Goal: Task Accomplishment & Management: Complete application form

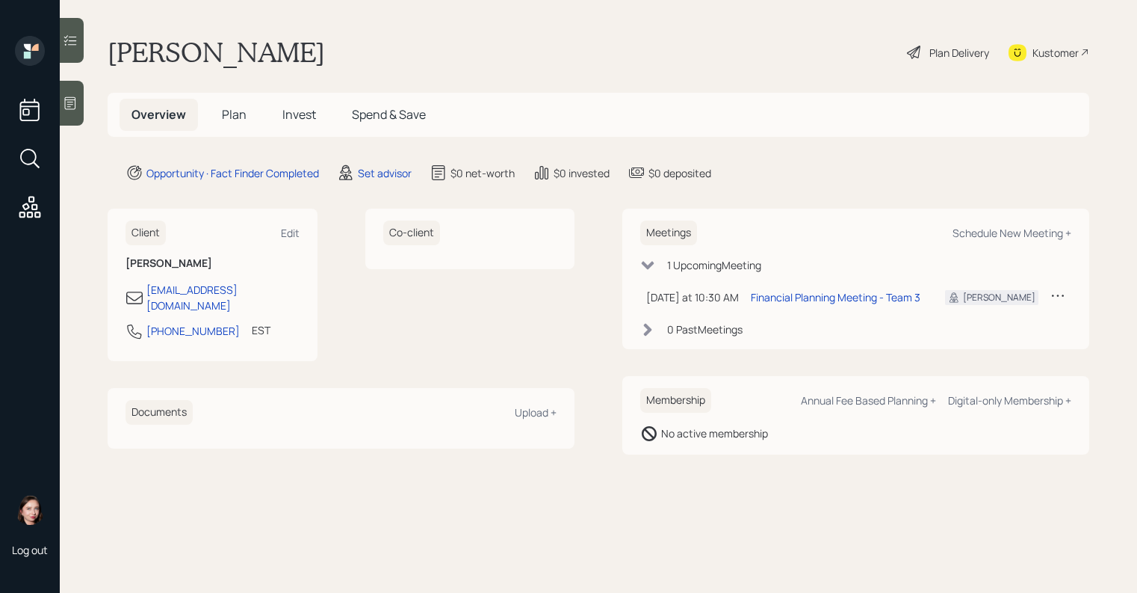
click at [79, 107] on div at bounding box center [72, 103] width 24 height 45
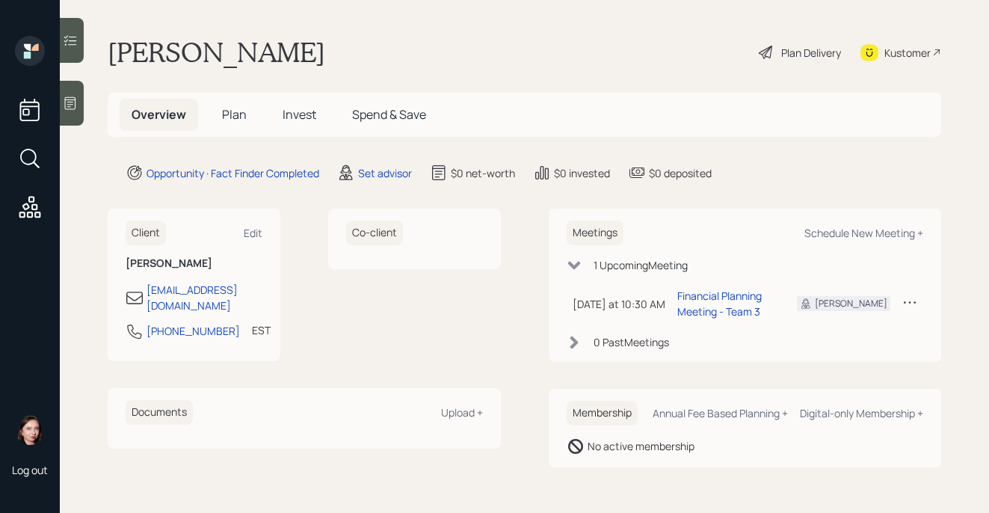
click at [794, 52] on div "Plan Delivery" at bounding box center [811, 53] width 60 height 16
click at [371, 178] on div "Set advisor" at bounding box center [385, 173] width 54 height 16
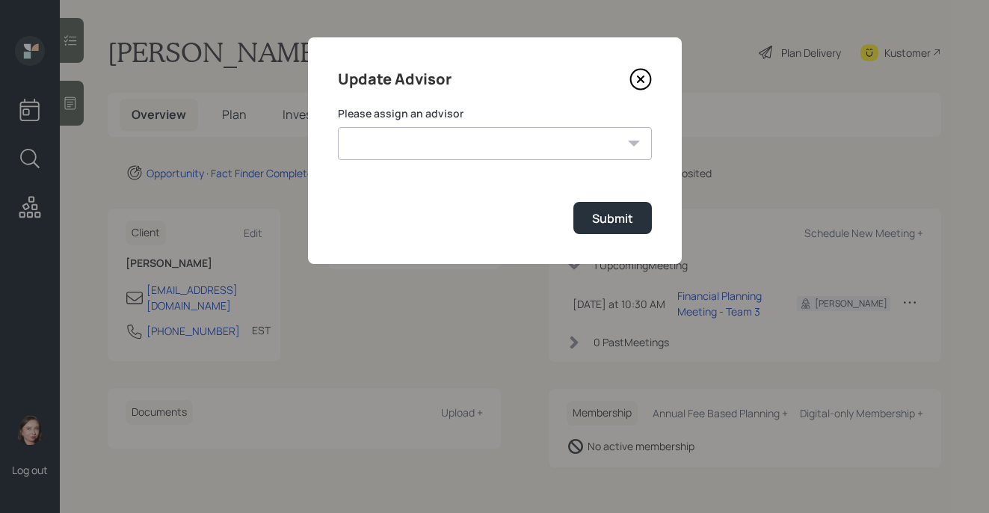
click at [406, 151] on select "Jonah Coleman Tyler End James DiStasi Treva Nostdahl Eric Schwartz Aleksandra S…" at bounding box center [495, 143] width 314 height 33
select select "b1d8ea90-abcc-42aa-86cc-4f33a132aacc"
click at [338, 127] on select "Jonah Coleman Tyler End James DiStasi Treva Nostdahl Eric Schwartz Aleksandra S…" at bounding box center [495, 143] width 314 height 33
click at [613, 224] on div "Submit" at bounding box center [612, 218] width 41 height 16
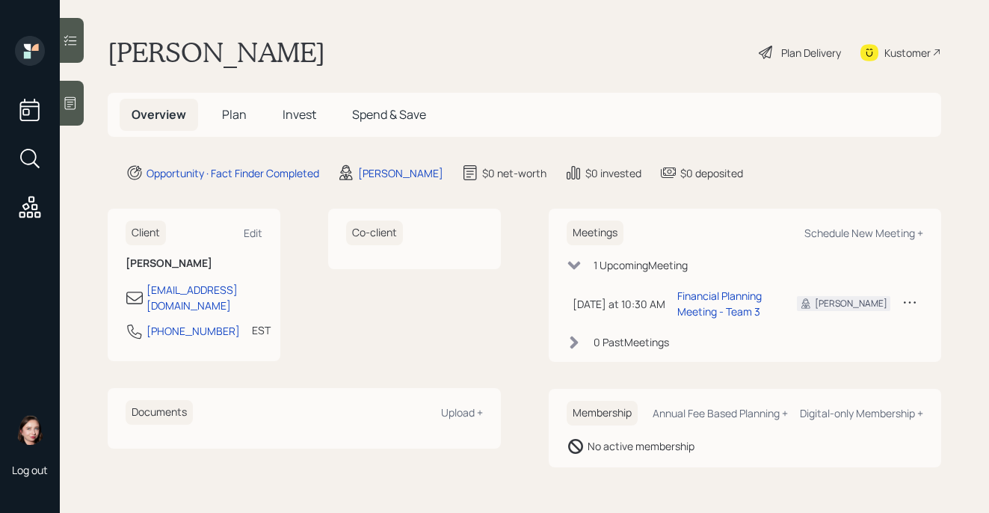
click at [806, 55] on div "Plan Delivery" at bounding box center [811, 53] width 60 height 16
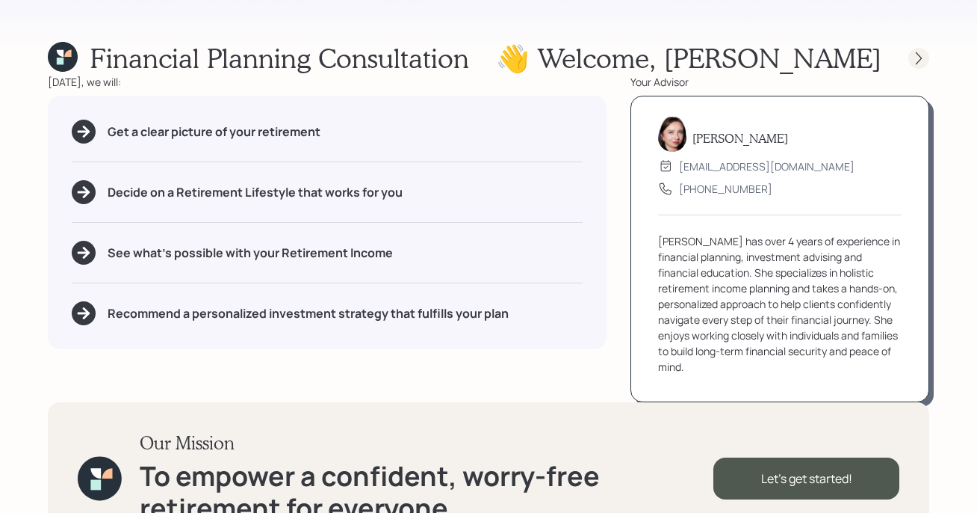
click at [910, 52] on div at bounding box center [919, 58] width 21 height 21
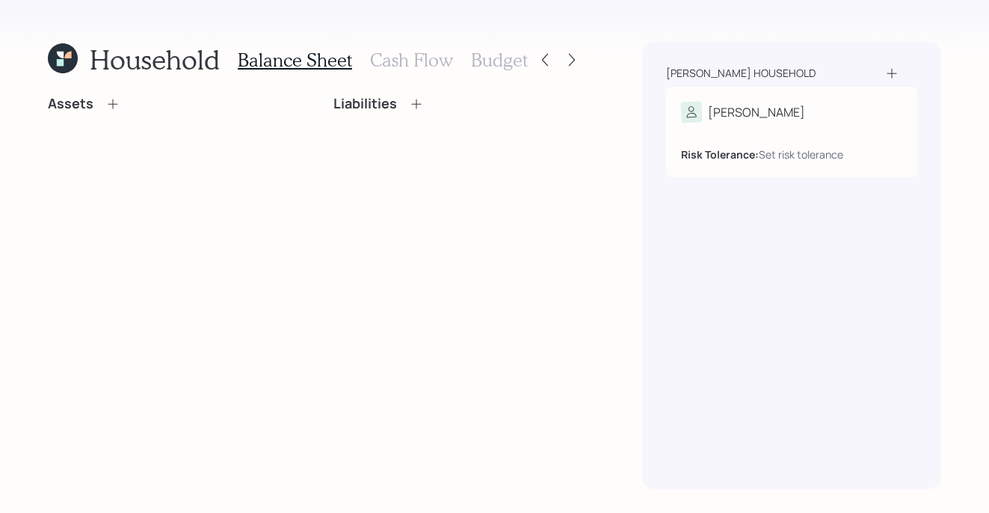
click at [885, 74] on icon at bounding box center [891, 73] width 15 height 15
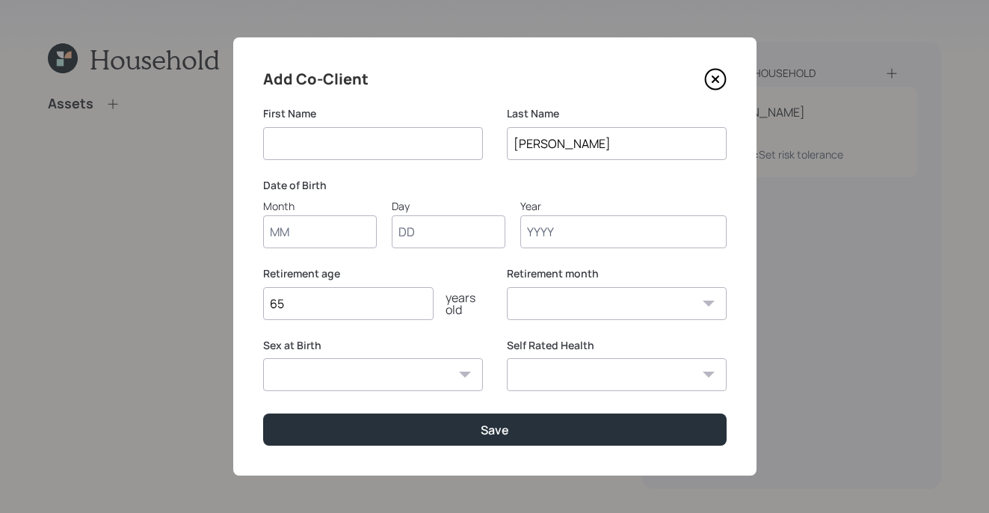
click at [730, 77] on div "Add Co-Client First Name Last Name Felder Date of Birth Month Day Year Retireme…" at bounding box center [494, 256] width 523 height 438
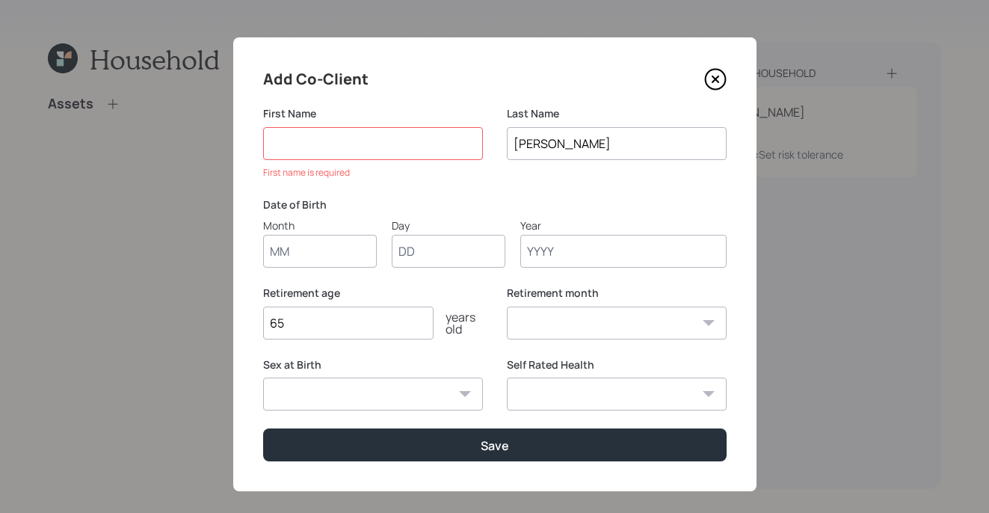
click at [711, 82] on icon at bounding box center [715, 79] width 22 height 22
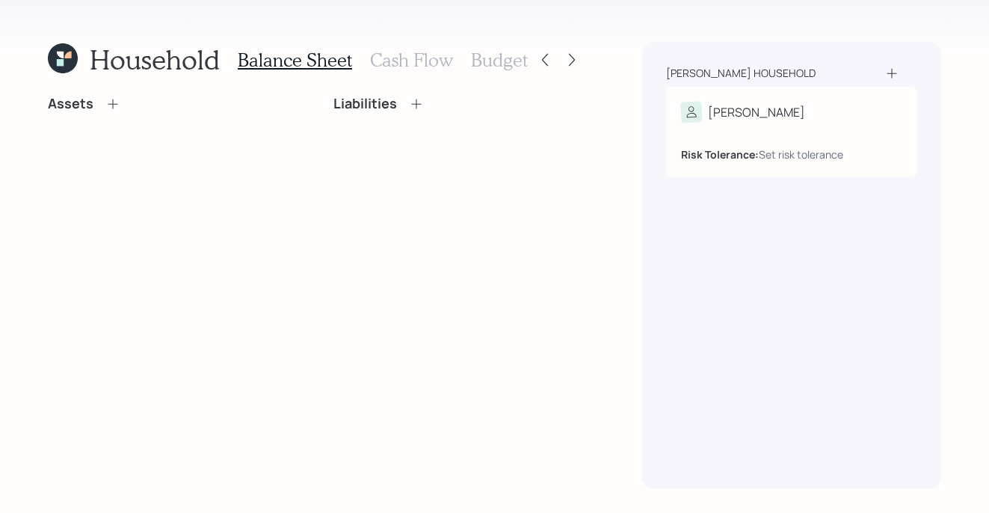
click at [893, 64] on div "Felder household Alonso Risk Tolerance: Set risk tolerance" at bounding box center [791, 265] width 299 height 447
click at [892, 67] on icon at bounding box center [891, 73] width 15 height 15
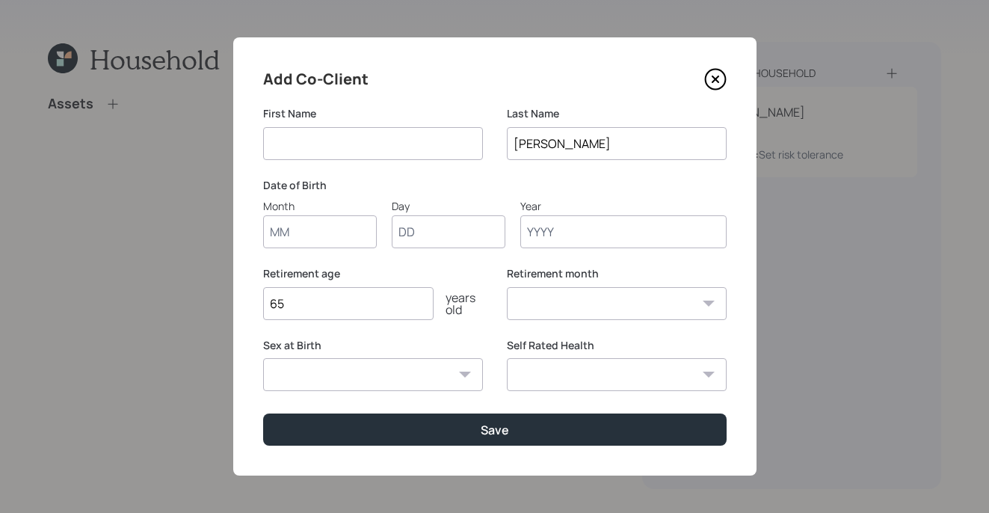
click at [444, 137] on input at bounding box center [373, 143] width 220 height 33
type input "Alonso"
click at [349, 223] on input "Month" at bounding box center [320, 231] width 114 height 33
type input "01"
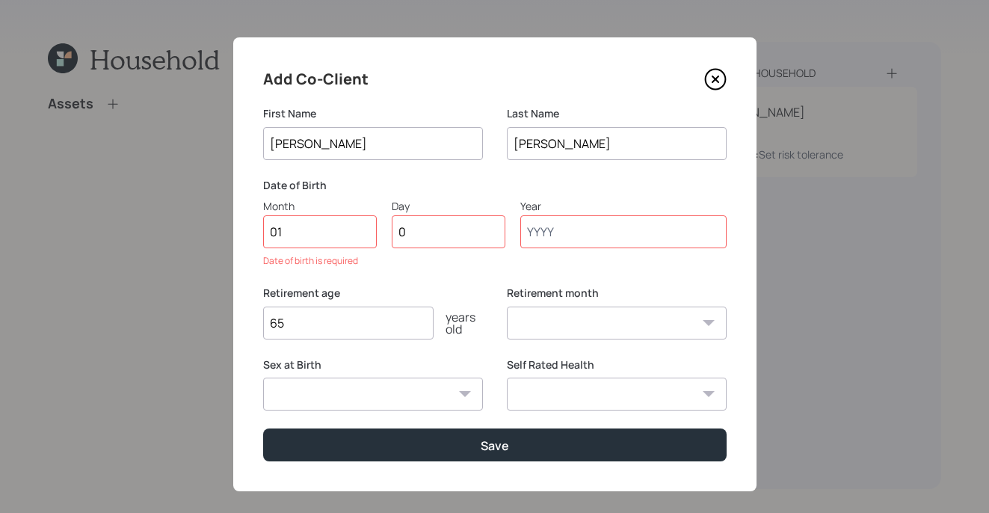
type input "01"
type input "1988"
select select "1"
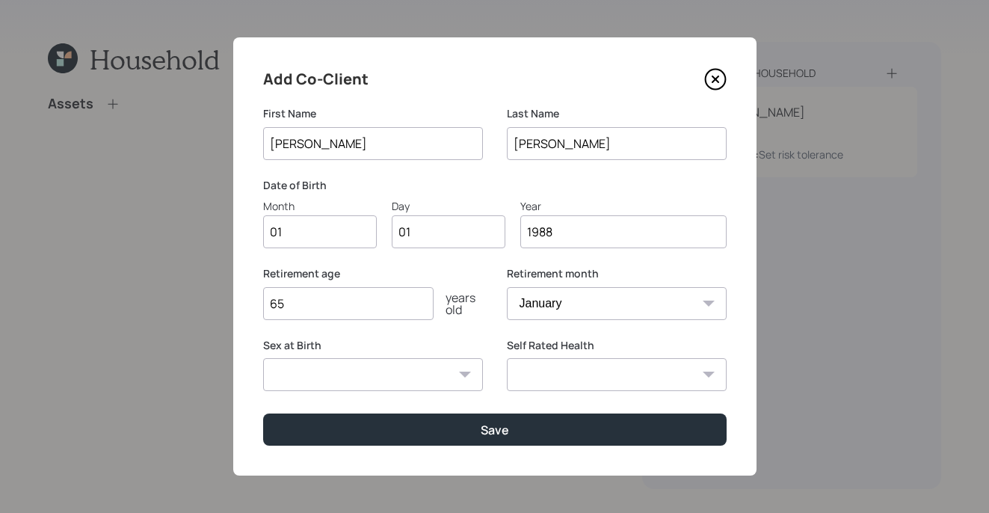
type input "1988"
click at [410, 376] on select "Male Female Other / Prefer not to say" at bounding box center [373, 374] width 220 height 33
select select "male"
click at [263, 358] on select "Male Female Other / Prefer not to say" at bounding box center [373, 374] width 220 height 33
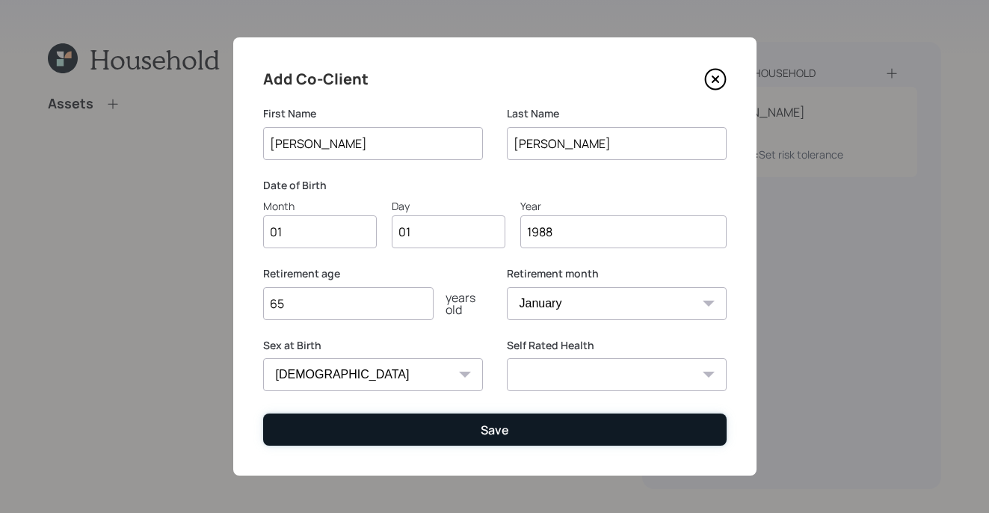
click at [454, 415] on button "Save" at bounding box center [494, 429] width 463 height 32
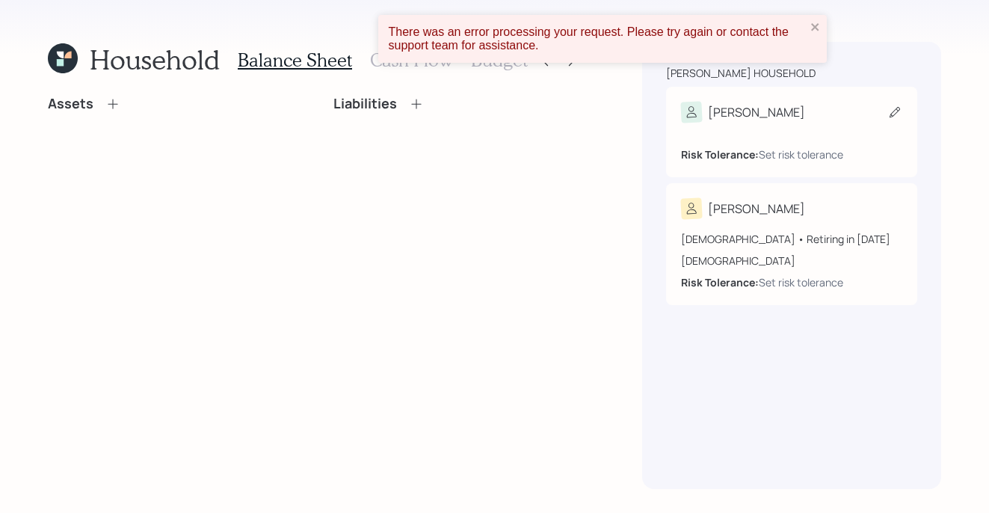
click at [898, 111] on icon at bounding box center [894, 112] width 15 height 15
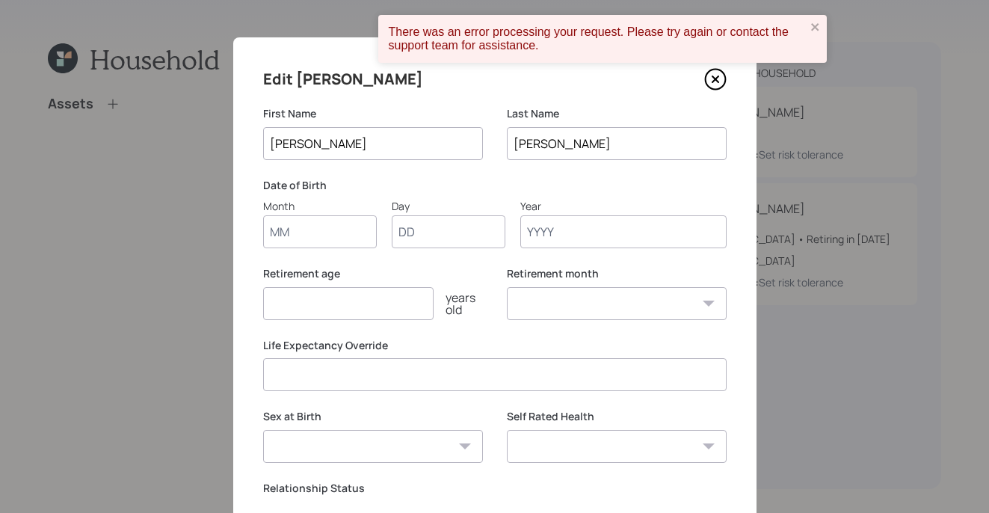
click at [715, 97] on div "Edit Alonso First Name Alonso Last Name Felder Date of Birth Month Day Year Ret…" at bounding box center [494, 381] width 523 height 689
click at [695, 83] on div "Edit Alonso" at bounding box center [494, 79] width 463 height 24
click at [711, 81] on icon at bounding box center [714, 79] width 6 height 6
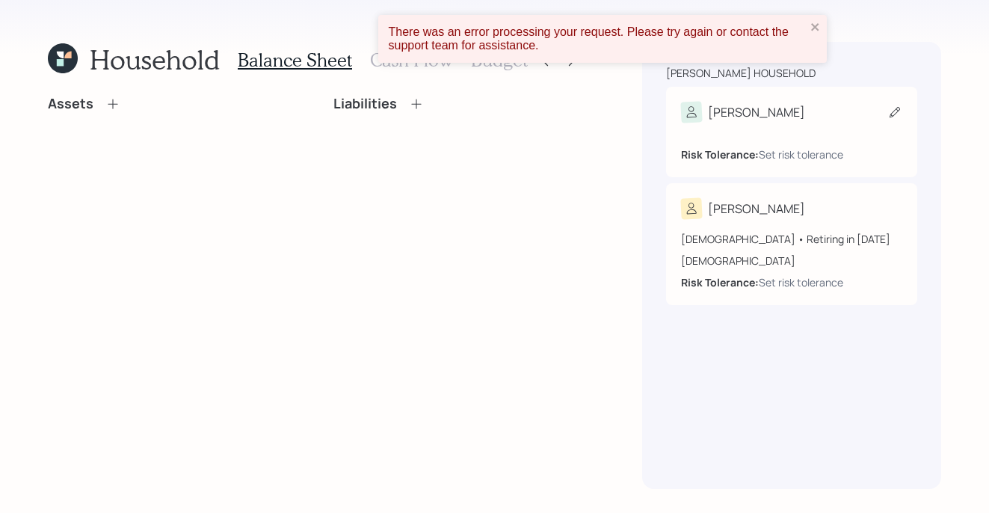
click at [902, 108] on div "Alonso Risk Tolerance: Set risk tolerance" at bounding box center [791, 132] width 251 height 90
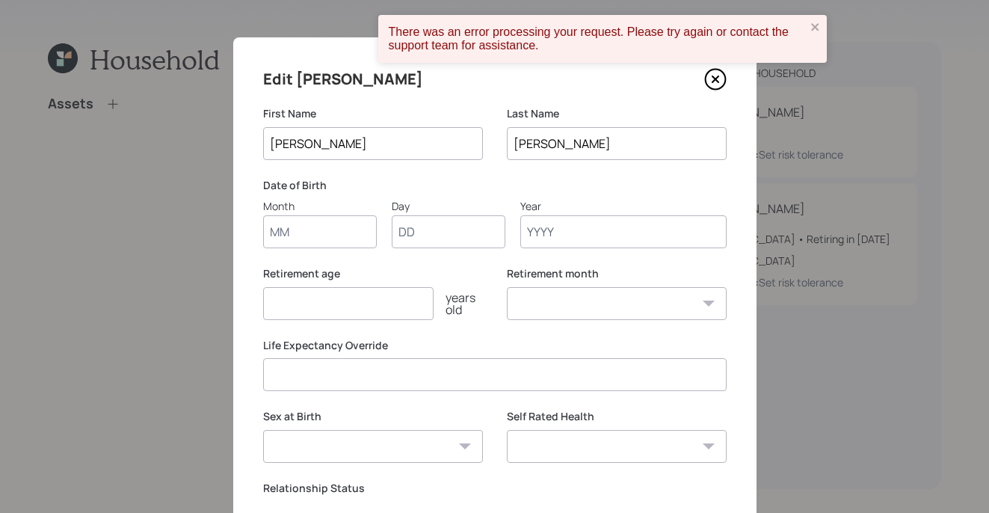
click at [704, 86] on icon at bounding box center [715, 79] width 22 height 22
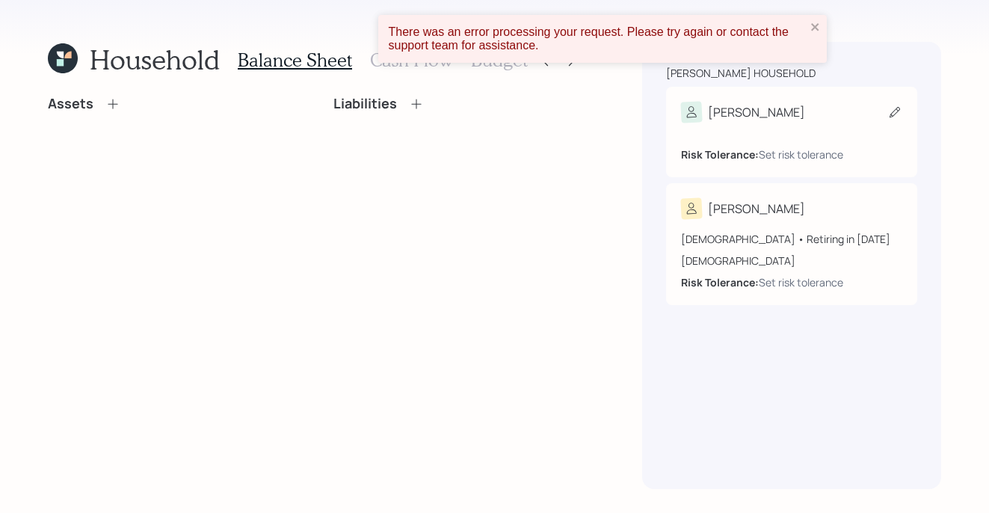
click at [891, 108] on icon at bounding box center [894, 112] width 15 height 15
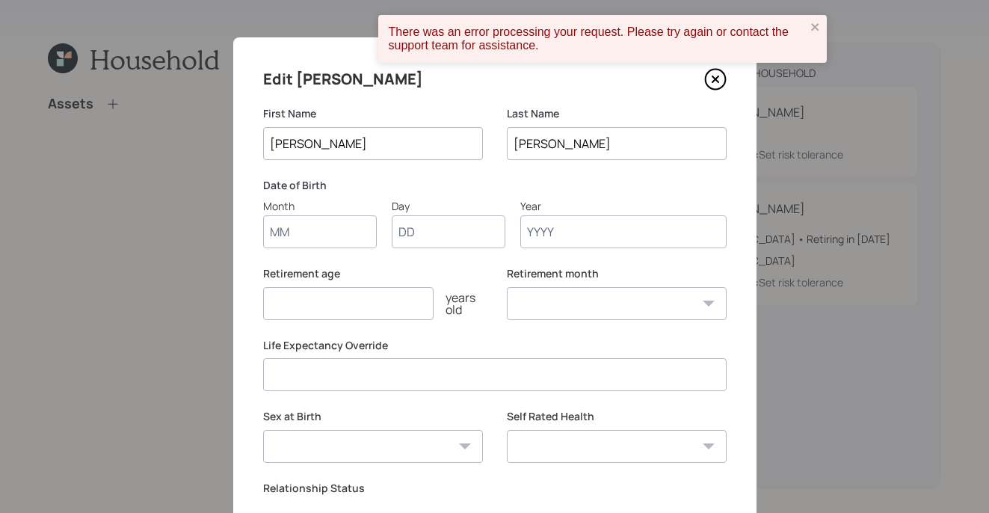
click at [704, 78] on icon at bounding box center [715, 79] width 22 height 22
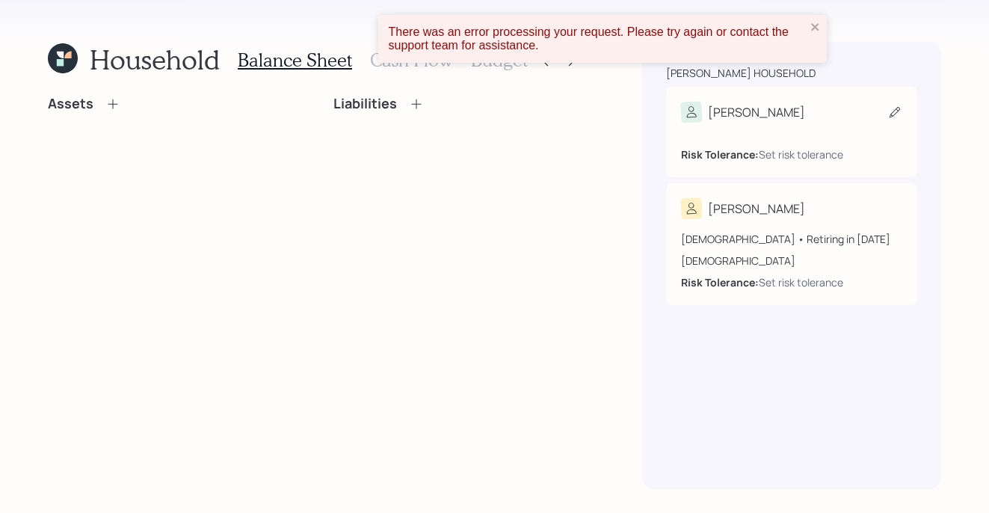
click at [685, 109] on icon at bounding box center [691, 112] width 16 height 16
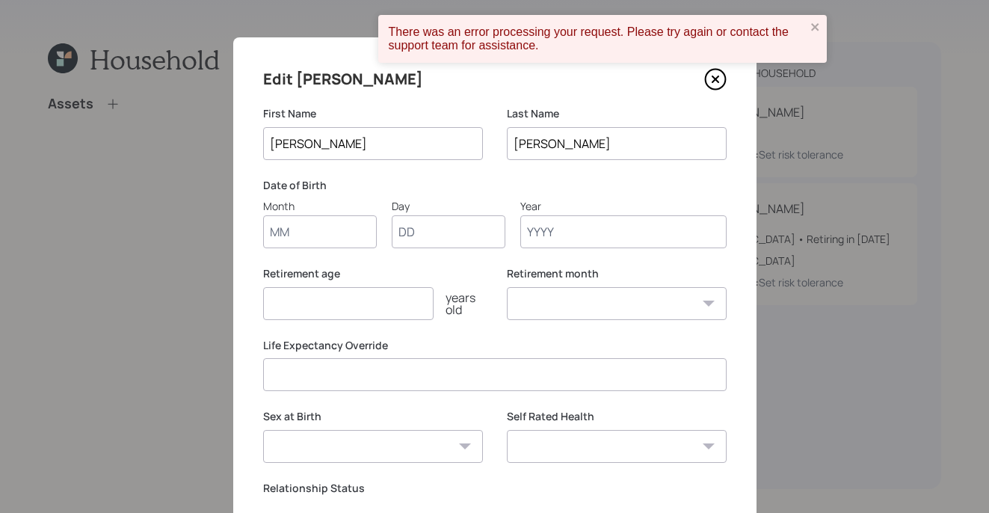
click at [707, 78] on icon at bounding box center [715, 79] width 22 height 22
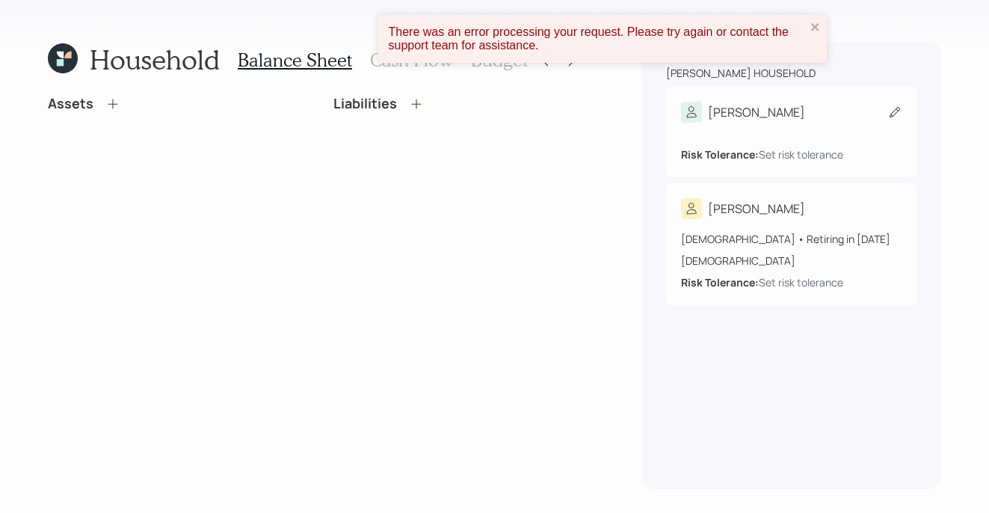
click at [826, 132] on div "Risk Tolerance: Set risk tolerance" at bounding box center [791, 143] width 221 height 40
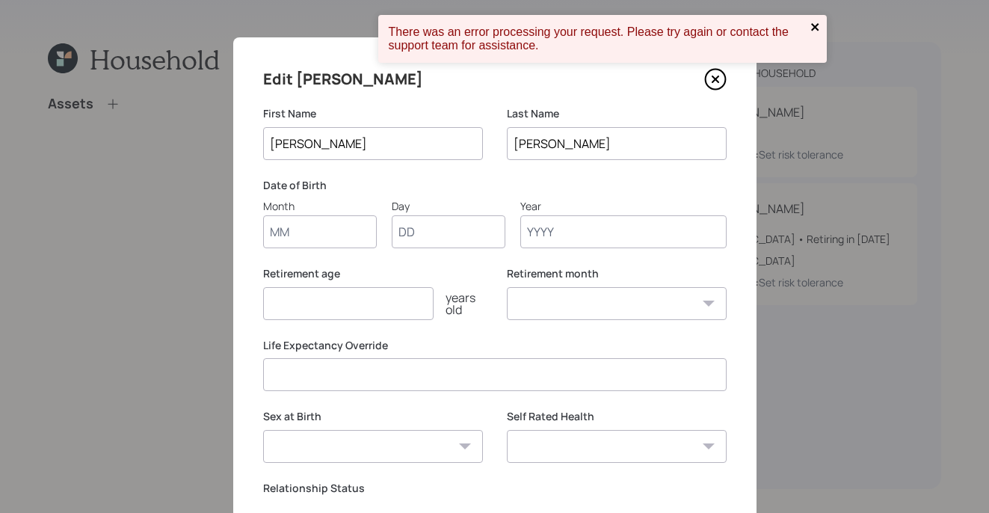
click at [817, 28] on icon "close" at bounding box center [815, 27] width 10 height 12
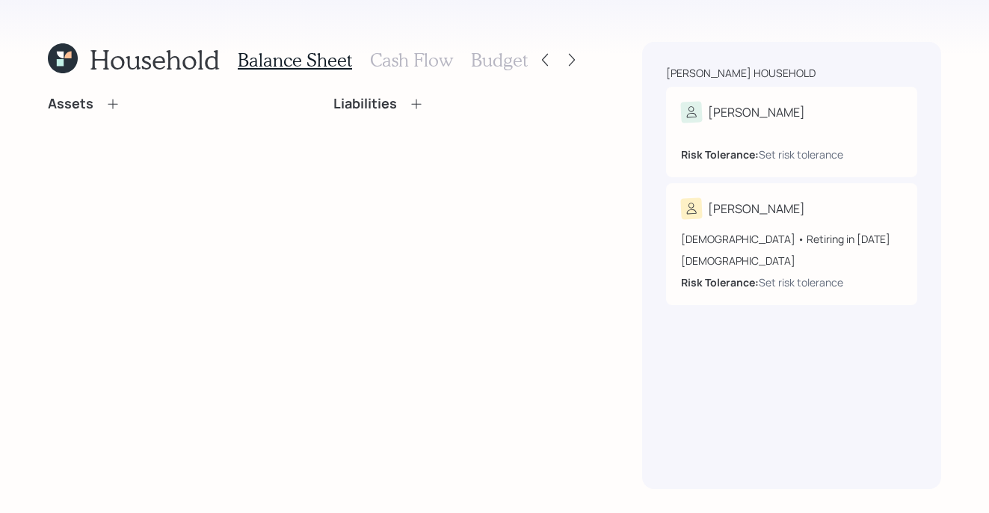
click at [67, 69] on icon at bounding box center [63, 58] width 30 height 30
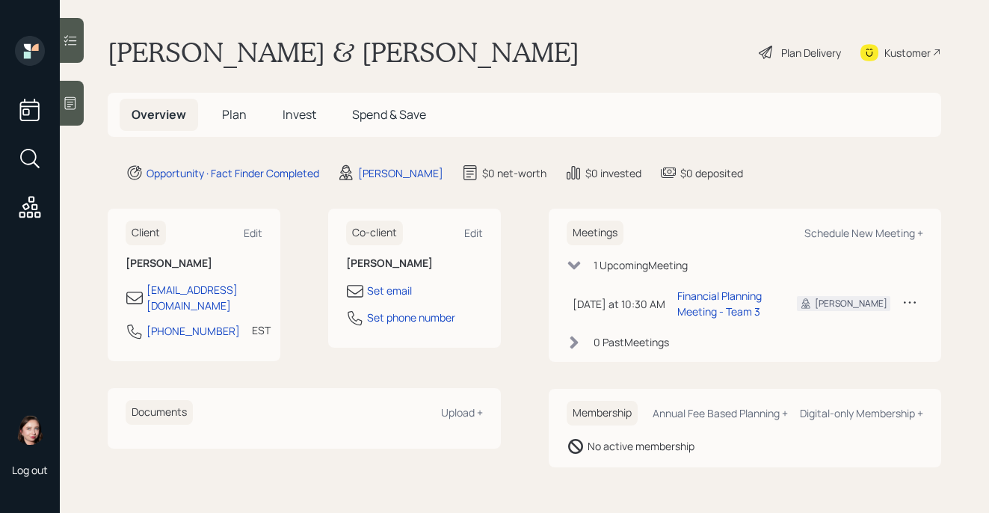
click at [229, 123] on h5 "Plan" at bounding box center [234, 115] width 49 height 32
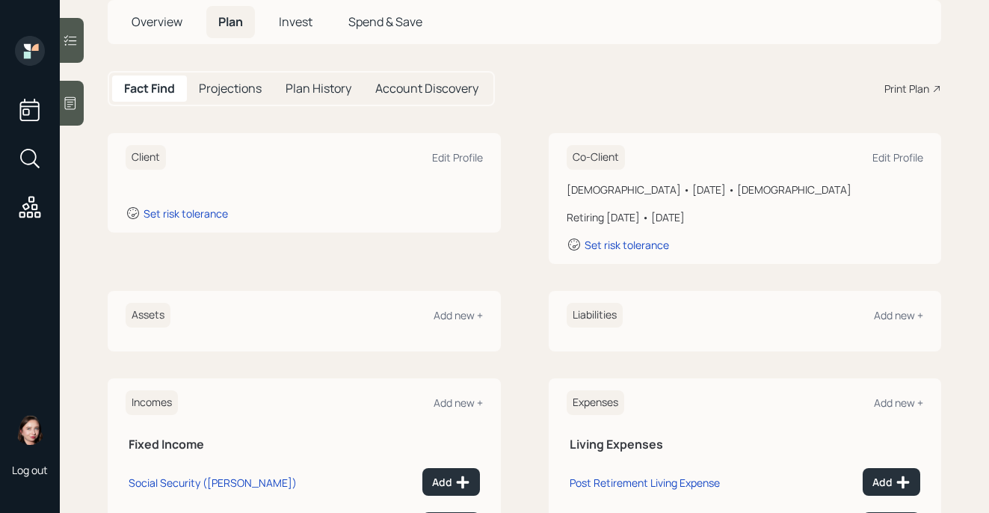
scroll to position [34, 0]
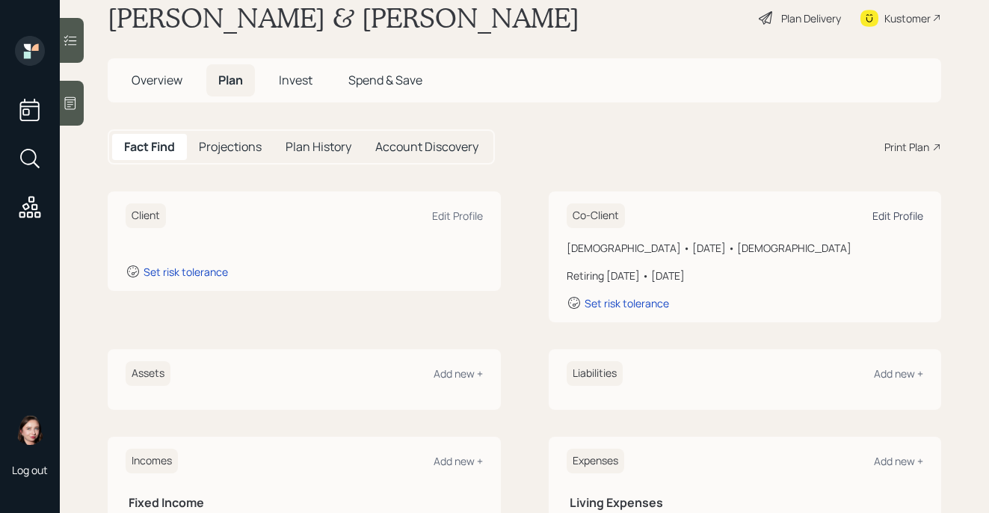
click at [896, 218] on div "Edit Profile" at bounding box center [897, 215] width 51 height 14
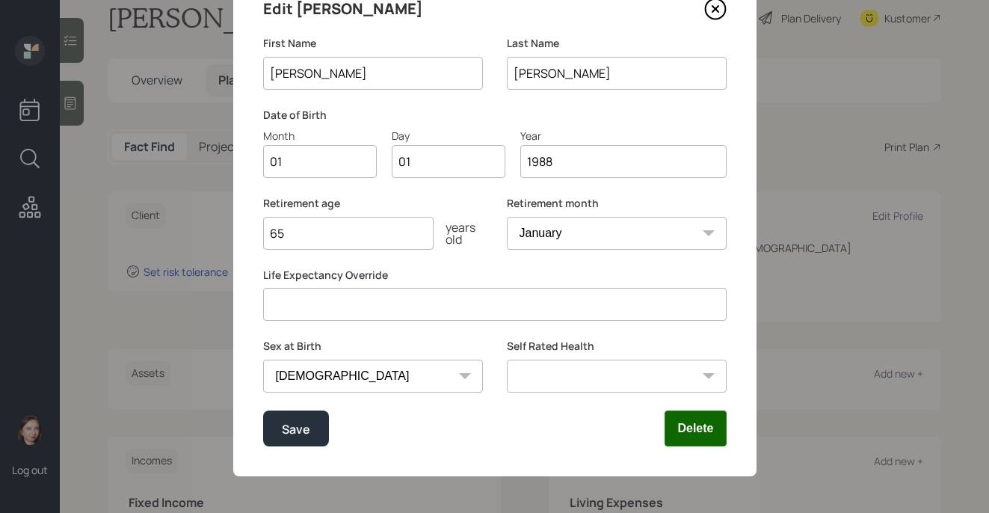
scroll to position [71, 0]
click at [683, 440] on button "Delete" at bounding box center [694, 427] width 61 height 36
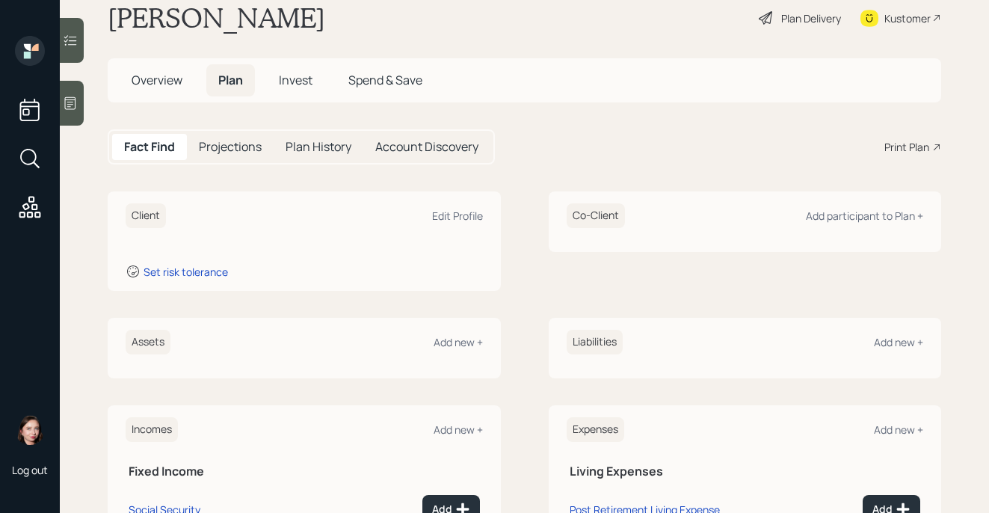
click at [152, 90] on h5 "Overview" at bounding box center [157, 80] width 75 height 32
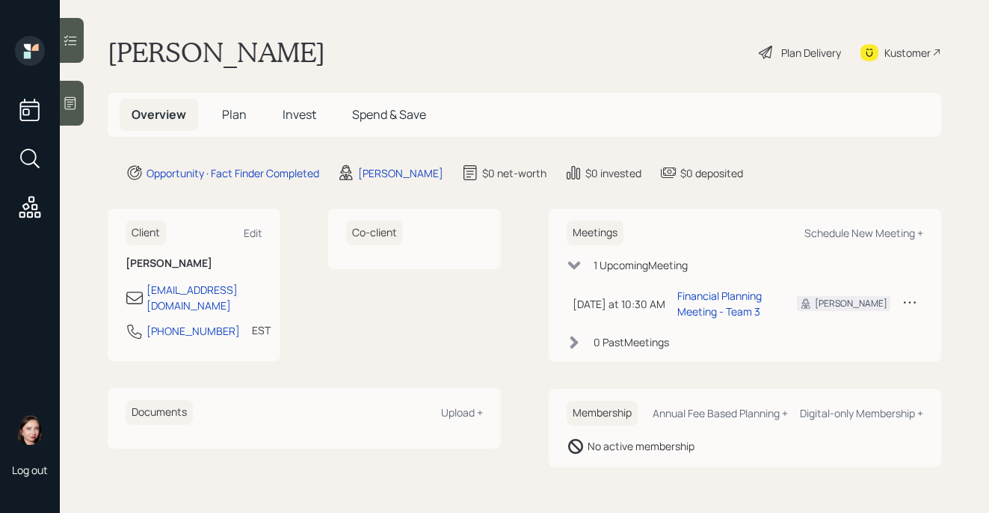
drag, startPoint x: 158, startPoint y: 84, endPoint x: 225, endPoint y: 100, distance: 69.1
click at [158, 84] on main "Alonso Felder Plan Delivery Kustomer Overview Plan Invest Spend & Save Opportun…" at bounding box center [524, 256] width 929 height 513
click at [850, 59] on div "Plan Delivery Kustomer" at bounding box center [849, 52] width 184 height 33
click at [803, 49] on div "Plan Delivery" at bounding box center [811, 53] width 60 height 16
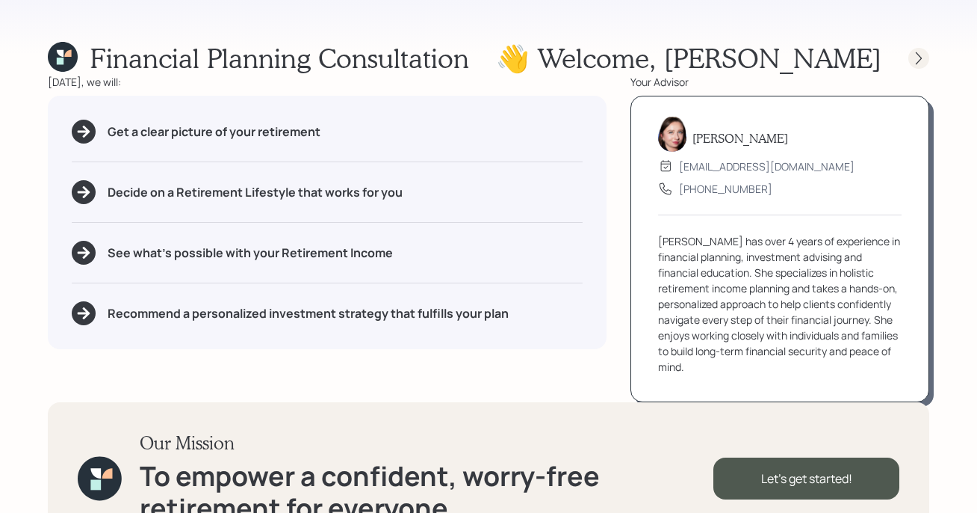
click at [922, 62] on icon at bounding box center [919, 58] width 15 height 15
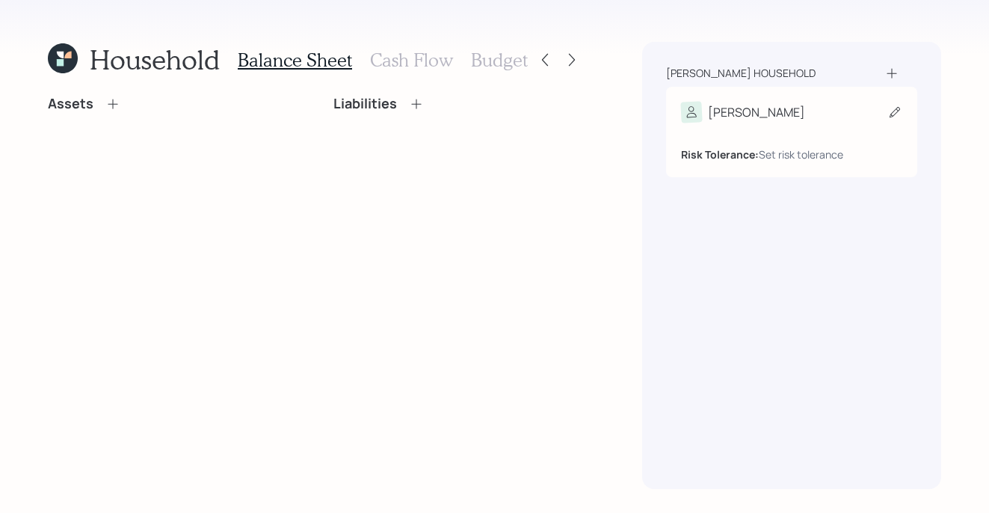
click at [787, 123] on div "Risk Tolerance: Set risk tolerance" at bounding box center [791, 143] width 221 height 40
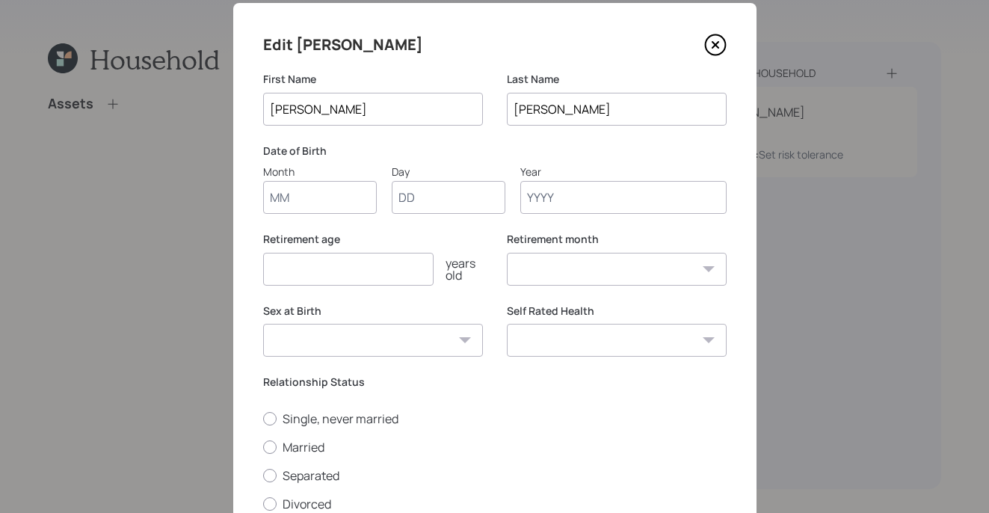
scroll to position [180, 0]
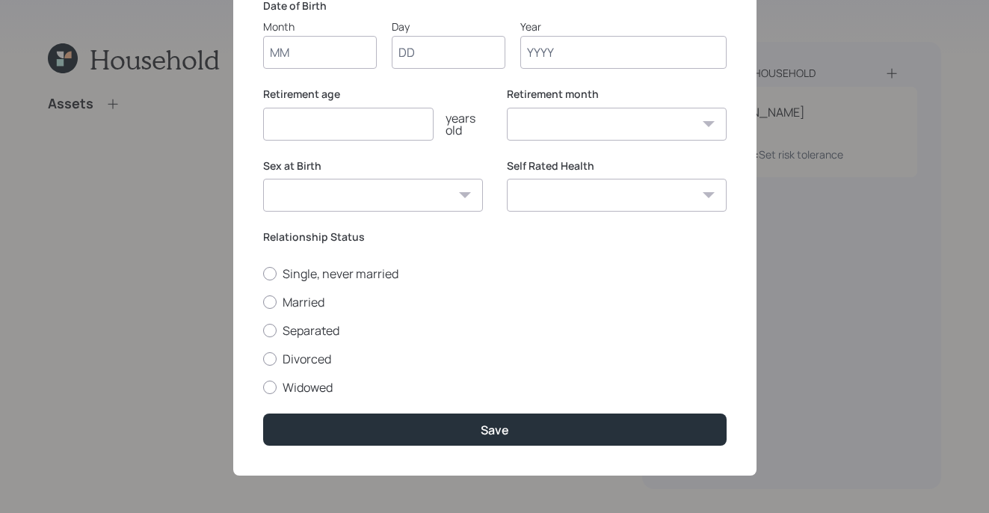
click at [309, 36] on input "Month" at bounding box center [320, 52] width 114 height 33
type input "01"
type input "1988"
select select "1"
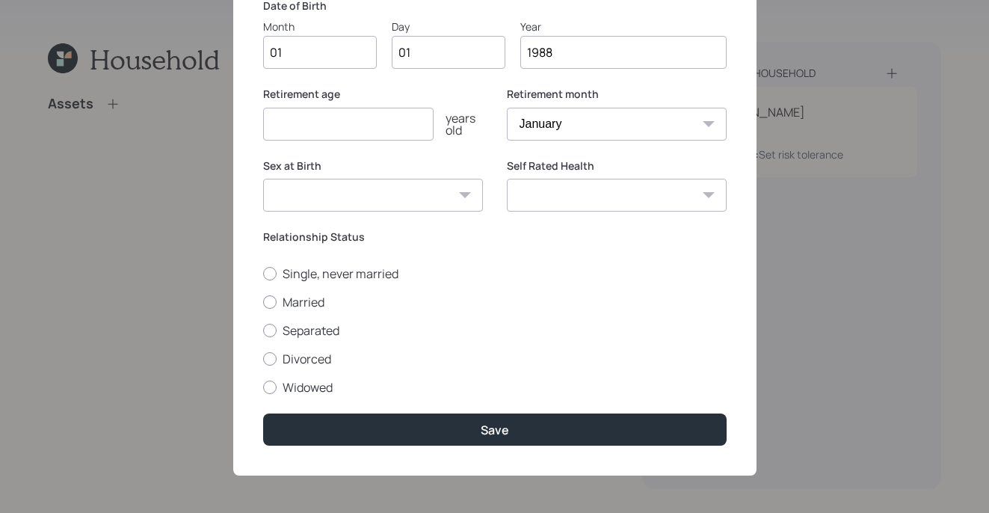
type input "1988"
click at [357, 196] on select "Male Female Other / Prefer not to say" at bounding box center [373, 195] width 220 height 33
select select "male"
click at [263, 179] on select "Male Female Other / Prefer not to say" at bounding box center [373, 195] width 220 height 33
click at [266, 271] on div at bounding box center [269, 273] width 13 height 13
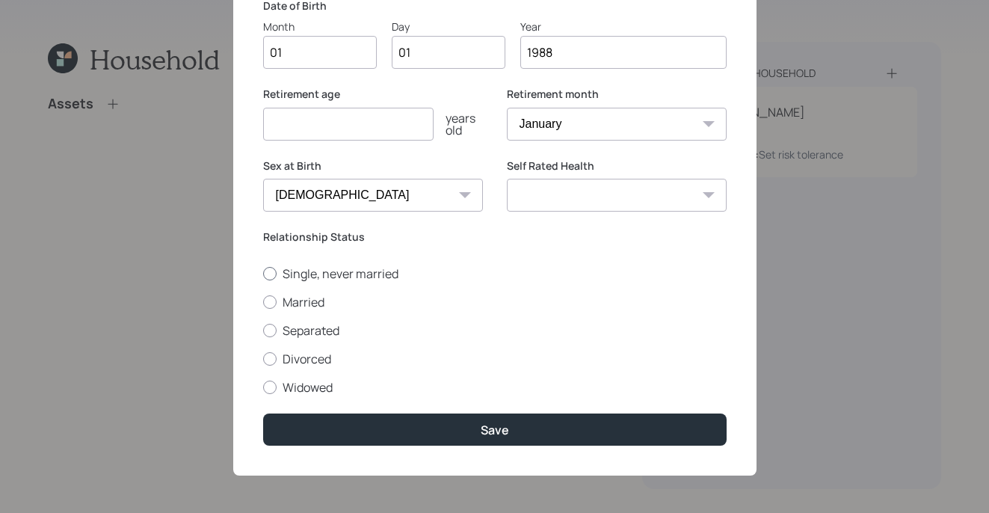
click at [263, 273] on input "Single, never married" at bounding box center [262, 273] width 1 height 1
radio input "true"
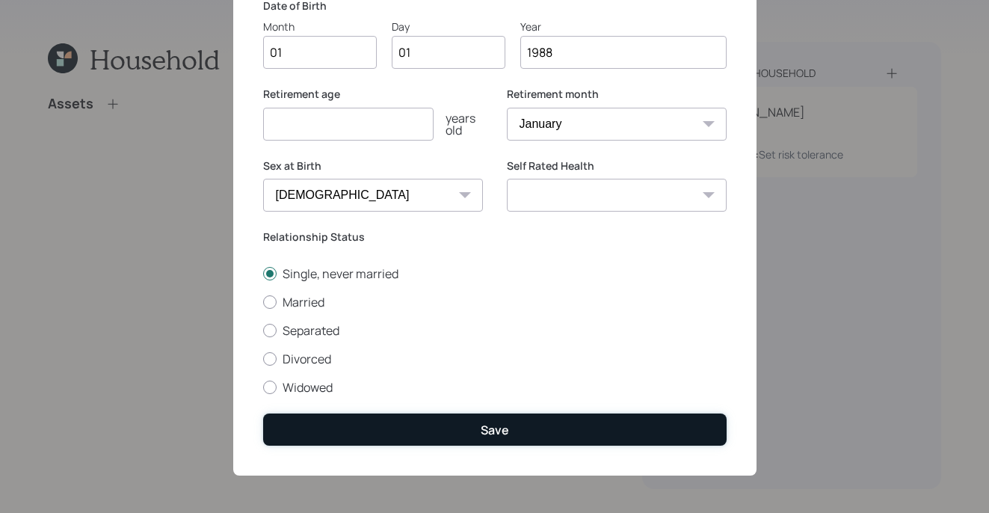
click at [480, 425] on div "Save" at bounding box center [494, 429] width 28 height 16
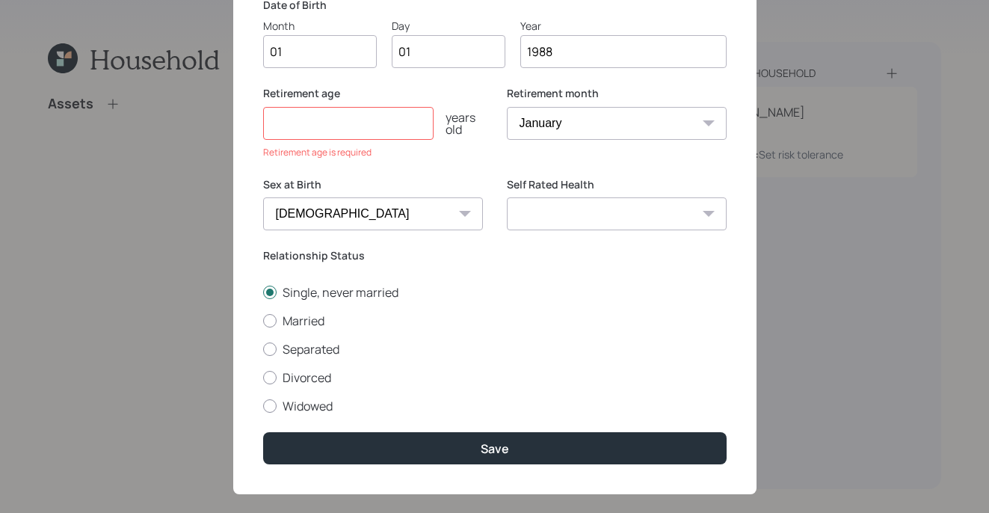
click at [349, 98] on label "Retirement age" at bounding box center [373, 93] width 220 height 15
click at [327, 139] on div "Retirement age years old Retirement age is required" at bounding box center [373, 122] width 220 height 73
click at [359, 118] on input "number" at bounding box center [348, 123] width 170 height 33
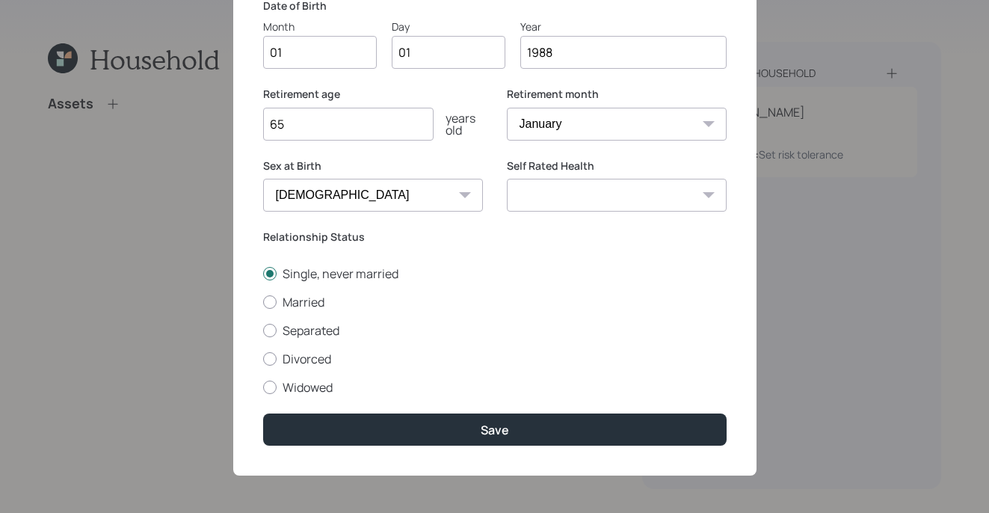
type input "65"
click at [575, 402] on div "Edit Alonso First Name Alonso Last Name Felder Date of Birth Month 01 Day 01 Ye…" at bounding box center [494, 166] width 523 height 617
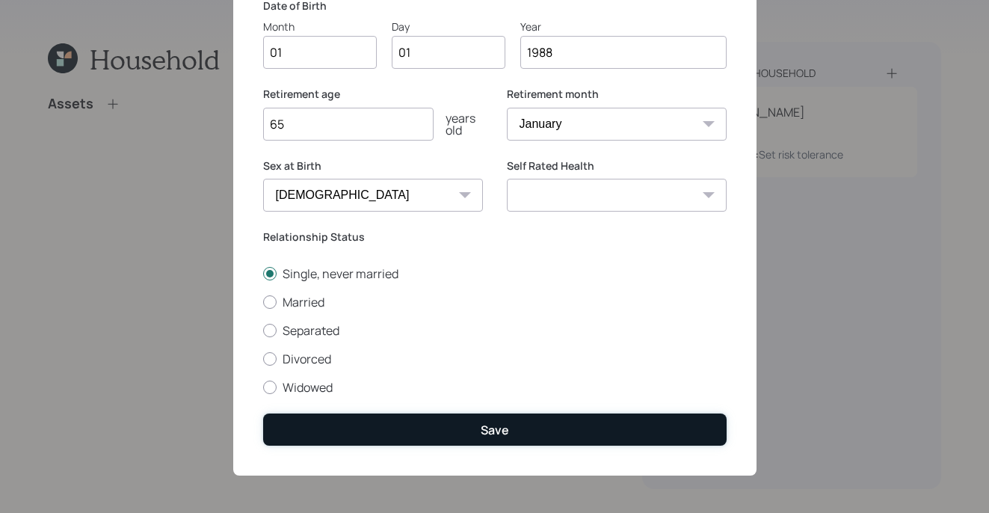
click at [563, 422] on button "Save" at bounding box center [494, 429] width 463 height 32
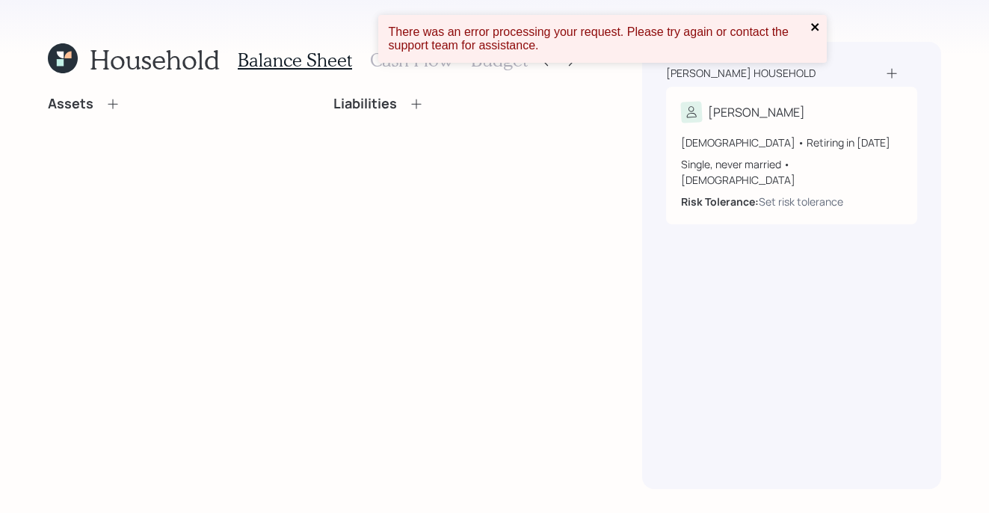
click at [811, 33] on button "close" at bounding box center [815, 28] width 10 height 14
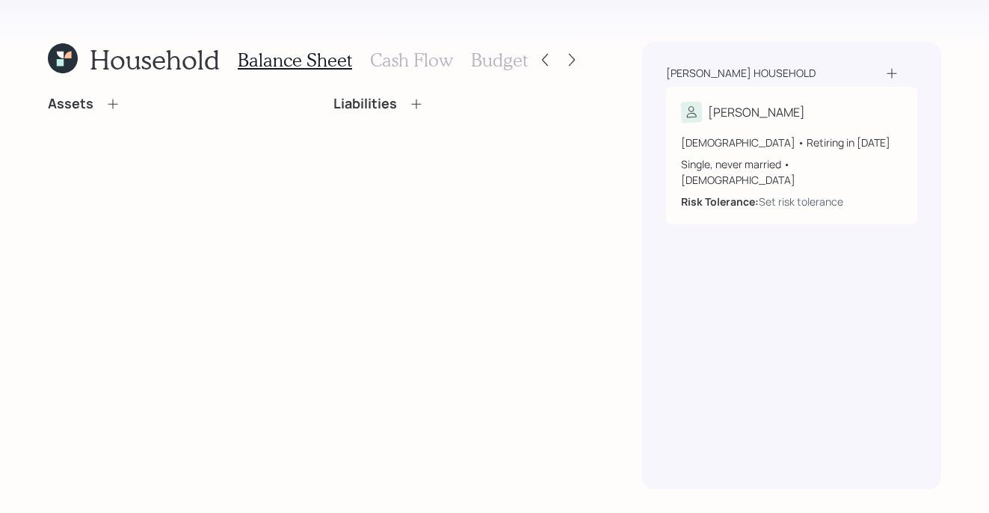
click at [398, 65] on h3 "Cash Flow" at bounding box center [411, 60] width 83 height 22
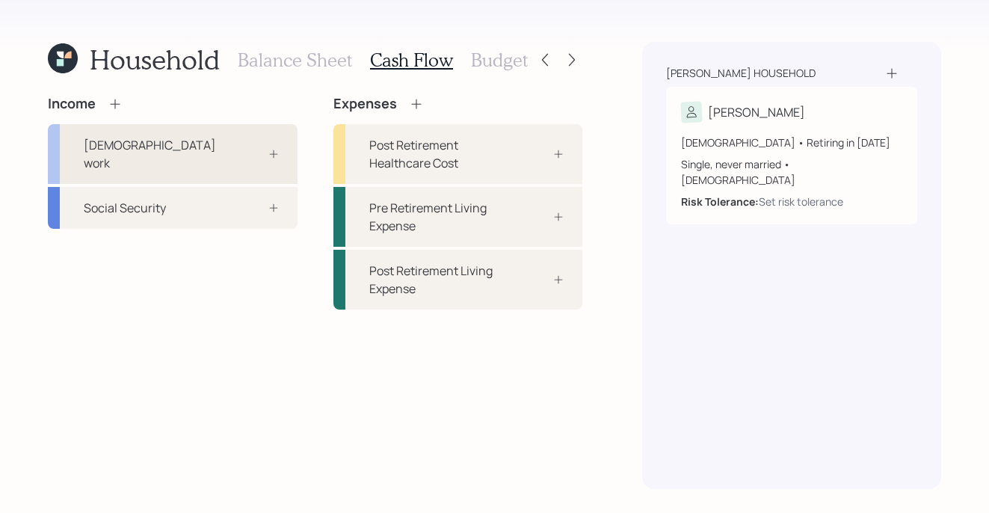
click at [224, 143] on div "Full-time work" at bounding box center [173, 154] width 250 height 60
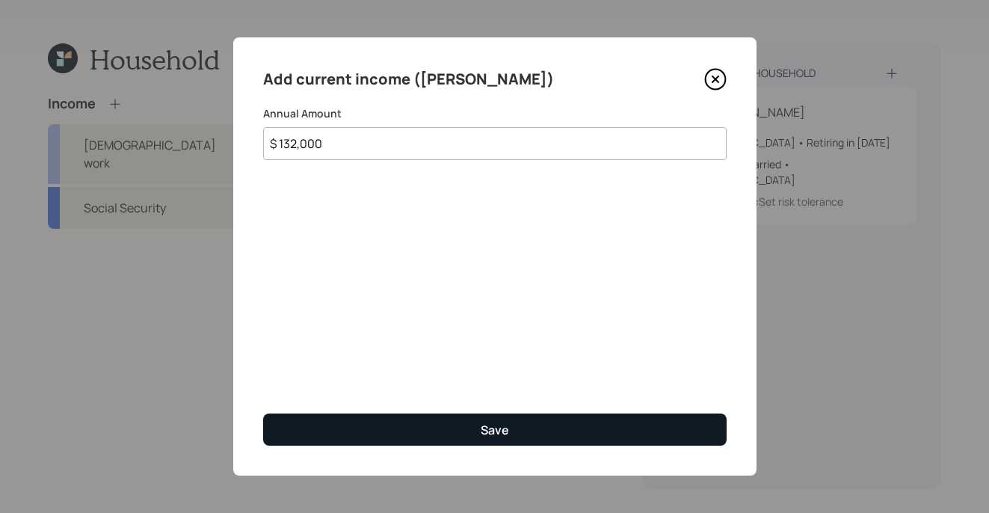
type input "$ 132,000"
click at [457, 435] on button "Save" at bounding box center [494, 429] width 463 height 32
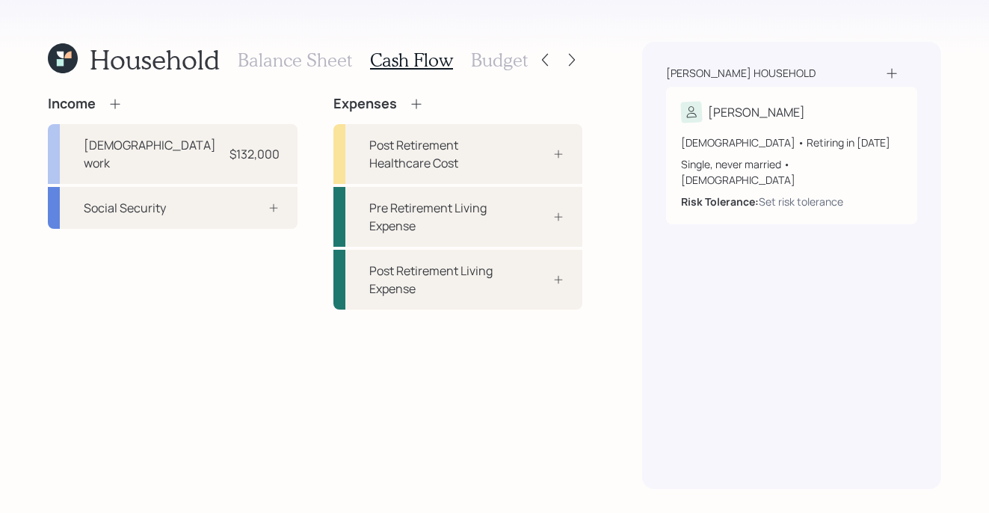
click at [296, 61] on h3 "Balance Sheet" at bounding box center [295, 60] width 114 height 22
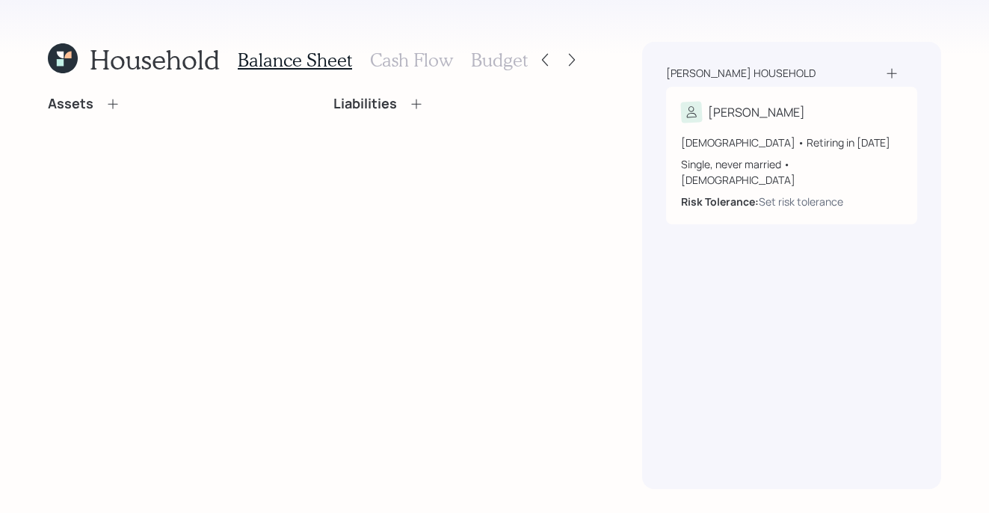
click at [105, 104] on icon at bounding box center [112, 103] width 15 height 15
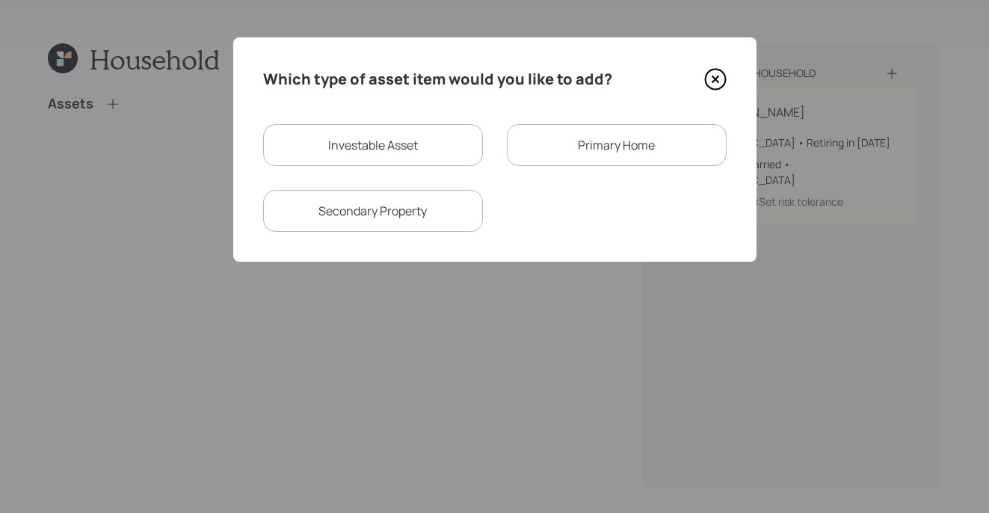
click at [371, 137] on div "Investable Asset" at bounding box center [373, 145] width 220 height 42
select select "taxable"
select select "balanced"
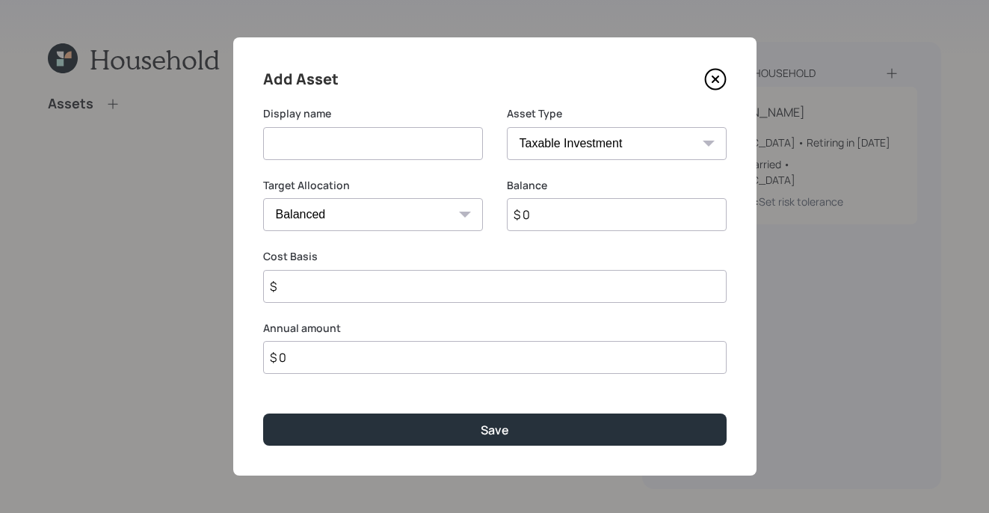
click at [383, 129] on input at bounding box center [373, 143] width 220 height 33
type input "401K"
click at [584, 162] on div "Asset Type SEP IRA IRA Roth IRA 401(k) Roth 401(k) 403(b) Roth 403(b) 457(b) Ro…" at bounding box center [617, 142] width 220 height 72
click at [577, 145] on select "SEP IRA IRA Roth IRA 401(k) Roth 401(k) 403(b) Roth 403(b) 457(b) Roth 457(b) H…" at bounding box center [617, 143] width 220 height 33
select select "company_sponsored"
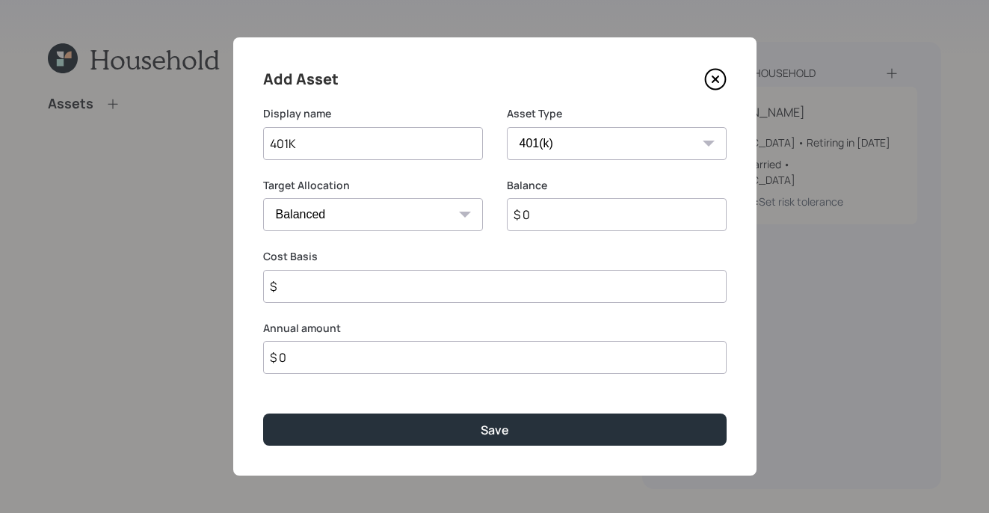
click at [507, 127] on select "SEP IRA IRA Roth IRA 401(k) Roth 401(k) 403(b) Roth 403(b) 457(b) Roth 457(b) H…" at bounding box center [617, 143] width 220 height 33
click at [569, 211] on input "$ 0" at bounding box center [617, 214] width 220 height 33
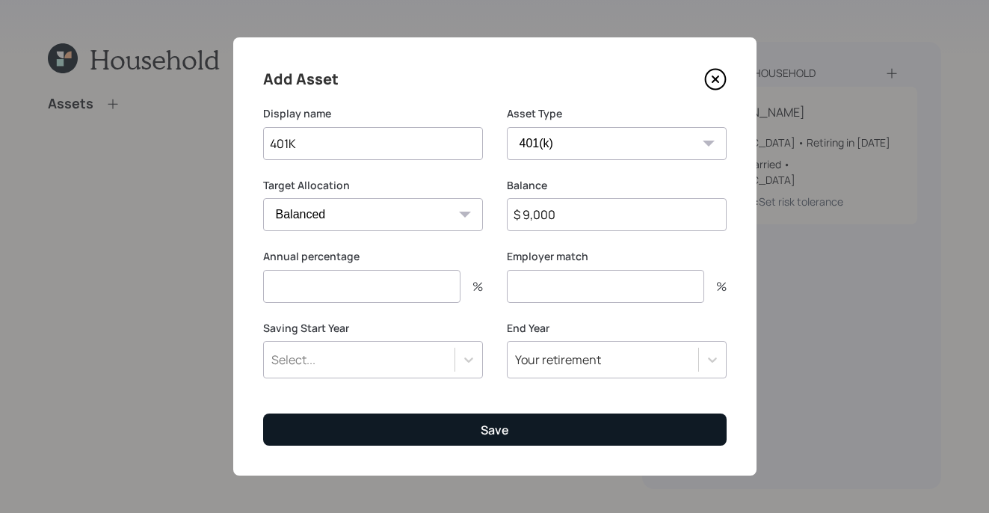
type input "$ 9,000"
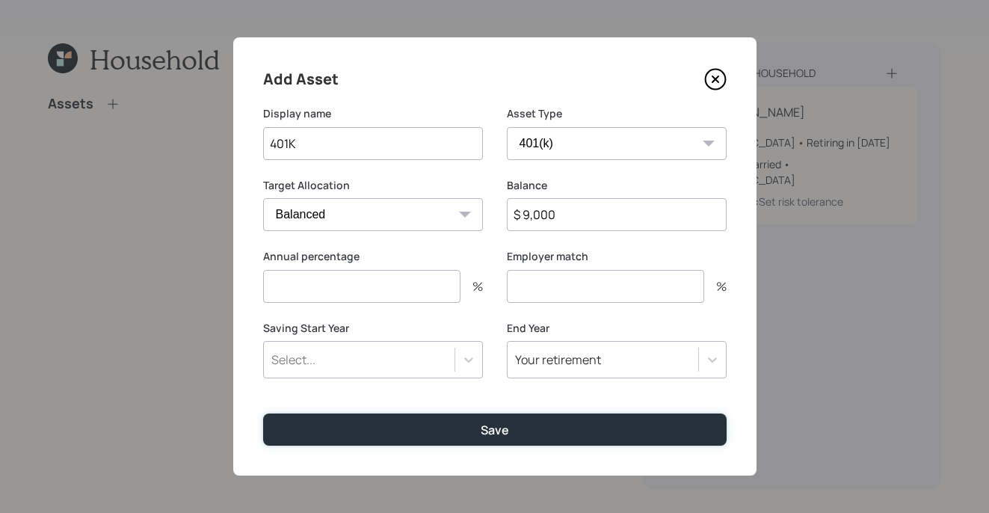
click at [445, 434] on button "Save" at bounding box center [494, 429] width 463 height 32
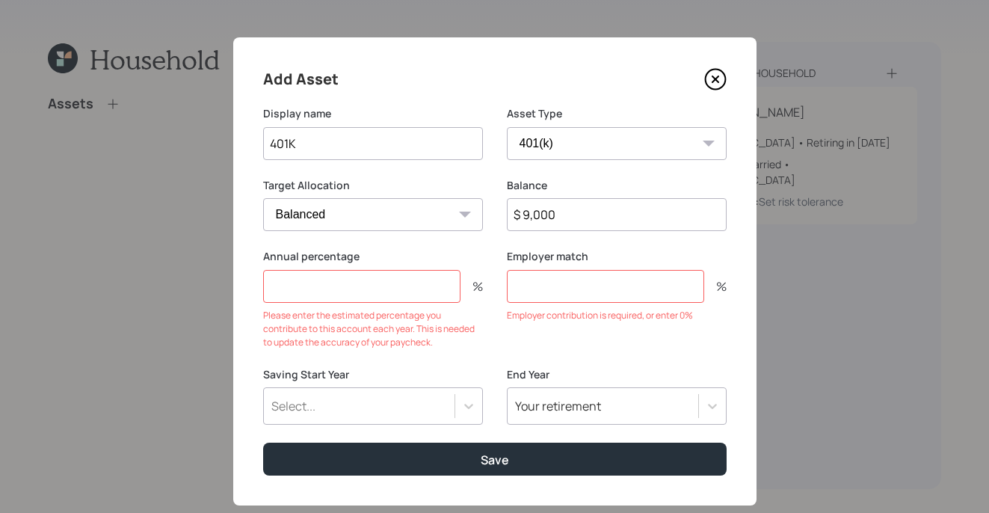
click at [295, 279] on input "number" at bounding box center [361, 286] width 197 height 33
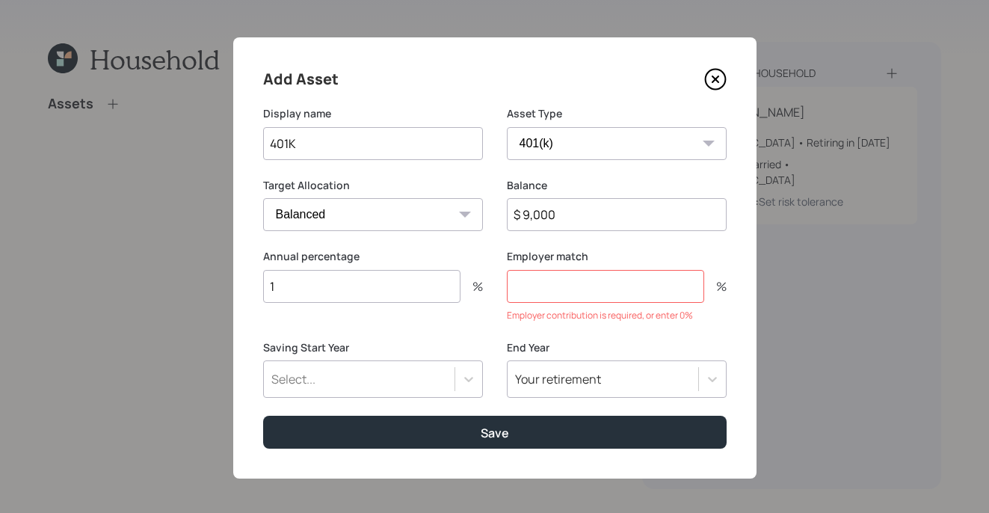
type input "1"
click at [611, 288] on input "number" at bounding box center [605, 286] width 197 height 33
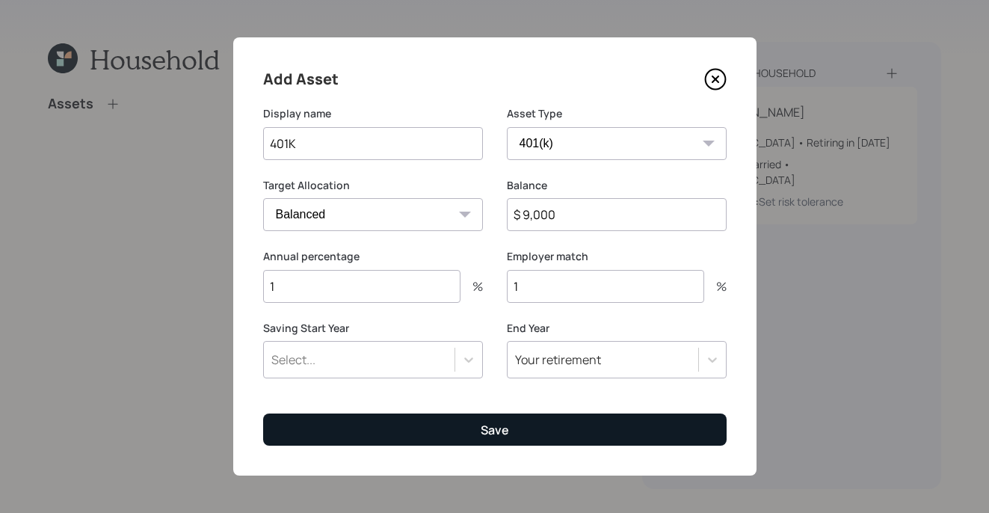
type input "1"
click at [501, 423] on div "Save" at bounding box center [494, 429] width 28 height 16
click at [491, 418] on button "Save" at bounding box center [494, 429] width 463 height 32
click at [484, 435] on div "Save" at bounding box center [494, 429] width 28 height 16
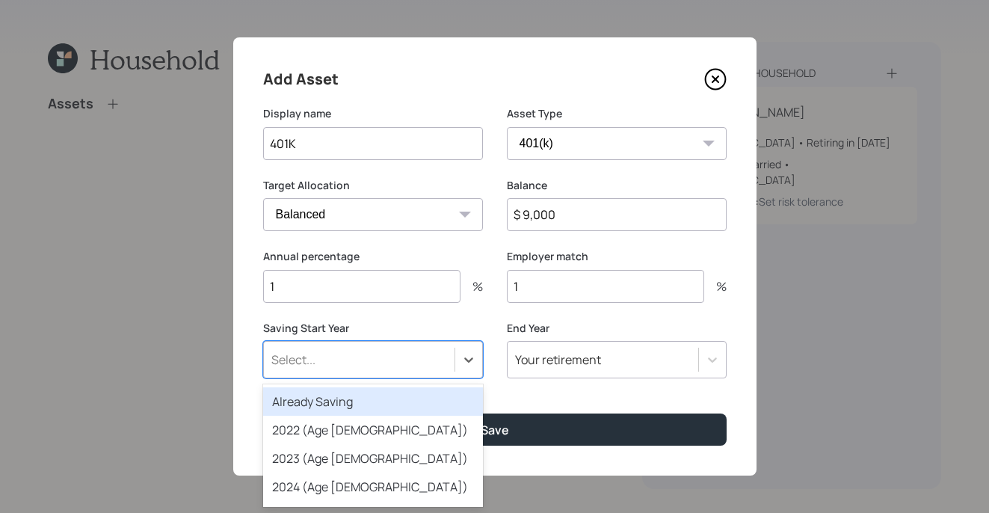
click at [452, 371] on div "Select..." at bounding box center [359, 359] width 191 height 25
click at [427, 409] on div "Already Saving" at bounding box center [373, 401] width 220 height 28
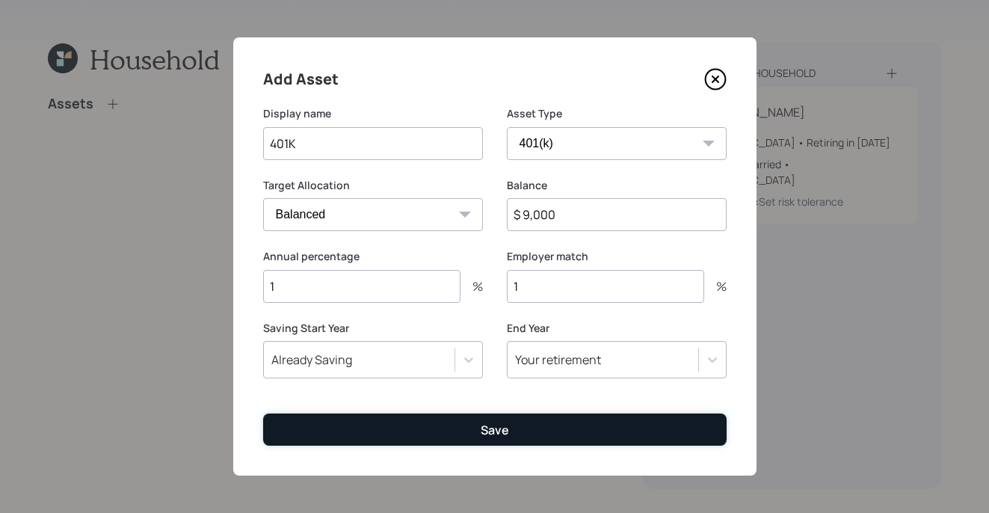
click at [581, 422] on button "Save" at bounding box center [494, 429] width 463 height 32
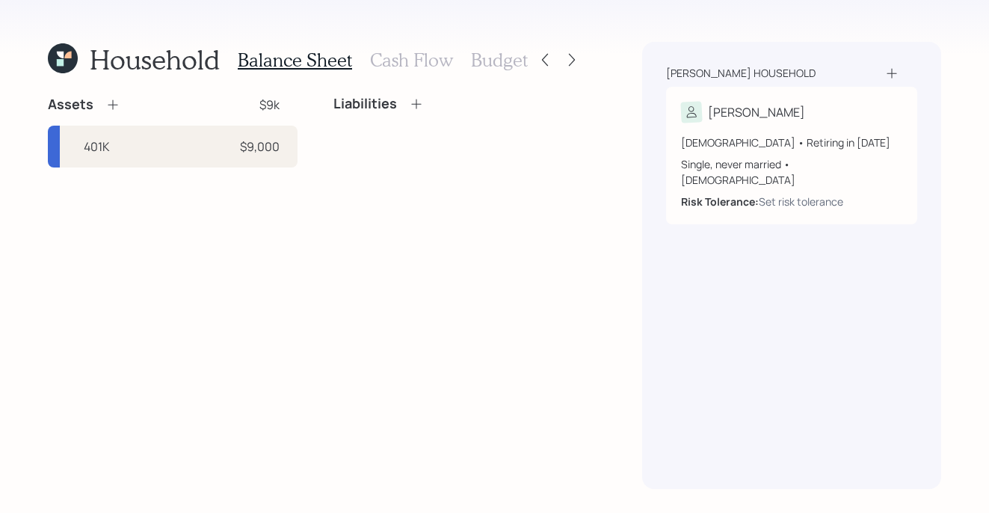
click at [117, 101] on icon at bounding box center [112, 104] width 15 height 15
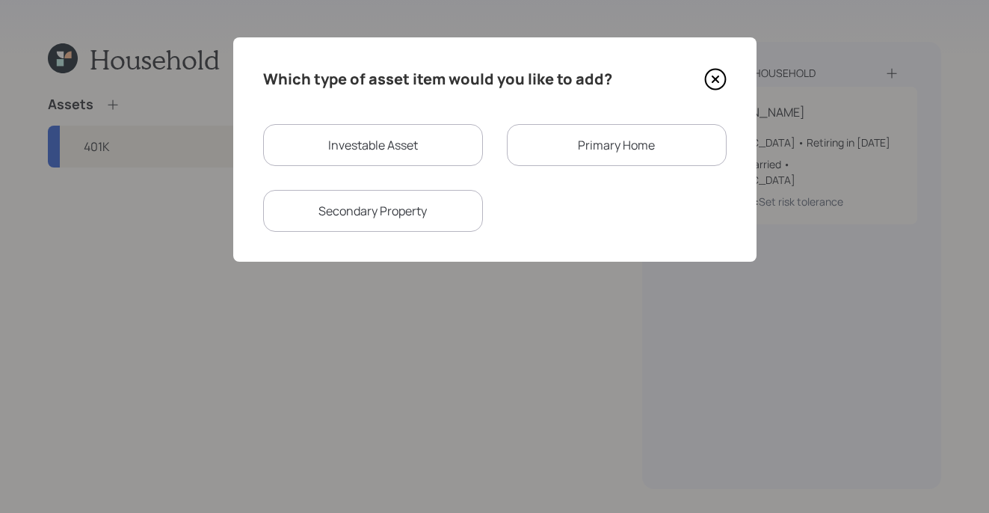
click at [407, 152] on div "Investable Asset" at bounding box center [373, 145] width 220 height 42
select select "taxable"
select select "balanced"
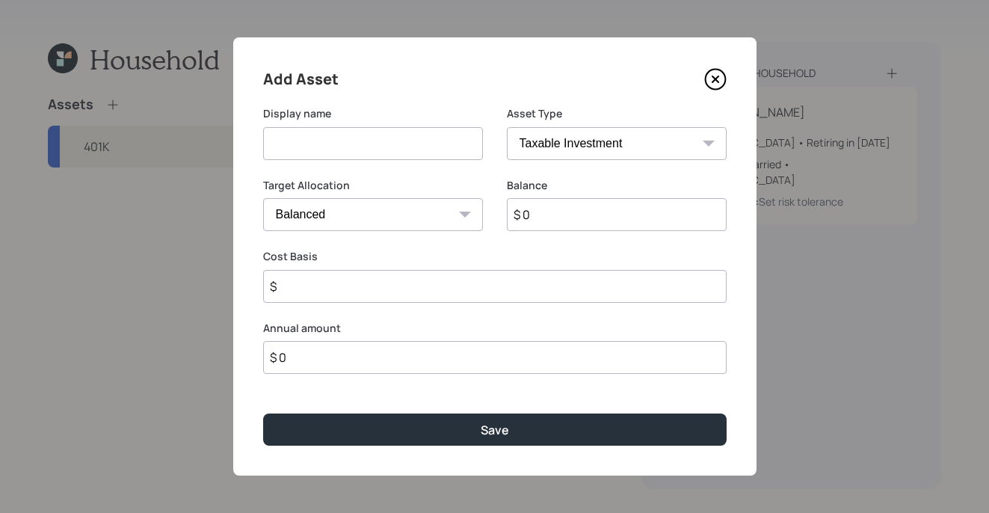
click at [481, 135] on div "Display name Asset Type SEP IRA IRA Roth IRA 401(k) Roth 401(k) 403(b) Roth 403…" at bounding box center [494, 142] width 463 height 72
click at [491, 131] on div "Display name Asset Type SEP IRA IRA Roth IRA 401(k) Roth 401(k) 403(b) Roth 403…" at bounding box center [494, 142] width 463 height 72
drag, startPoint x: 439, startPoint y: 146, endPoint x: 456, endPoint y: 141, distance: 18.0
click at [439, 146] on input at bounding box center [373, 143] width 220 height 33
click at [564, 143] on select "SEP IRA IRA Roth IRA 401(k) Roth 401(k) 403(b) Roth 403(b) 457(b) Roth 457(b) H…" at bounding box center [617, 143] width 220 height 33
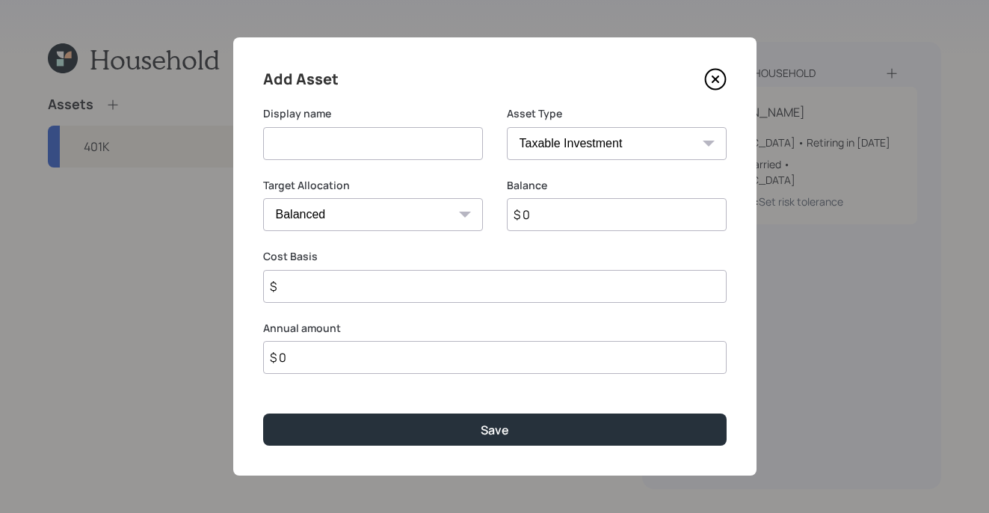
select select "cash"
click at [507, 127] on select "SEP IRA IRA Roth IRA 401(k) Roth 401(k) 403(b) Roth 403(b) 457(b) Roth 457(b) H…" at bounding box center [617, 143] width 220 height 33
type input "$"
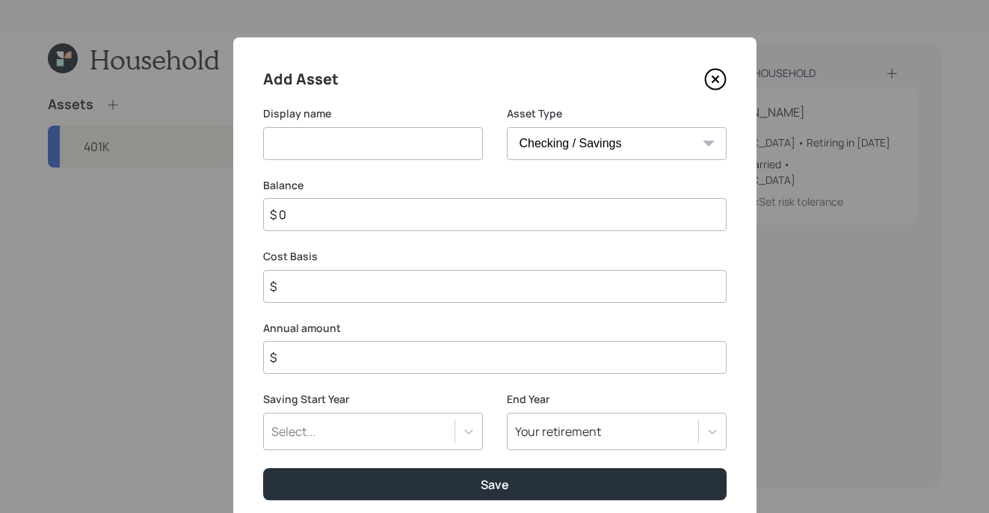
click at [423, 147] on input at bounding box center [373, 143] width 220 height 33
type input "checking/savings"
click at [431, 208] on input "$ 0" at bounding box center [494, 214] width 463 height 33
type input "$"
type input "$ 4"
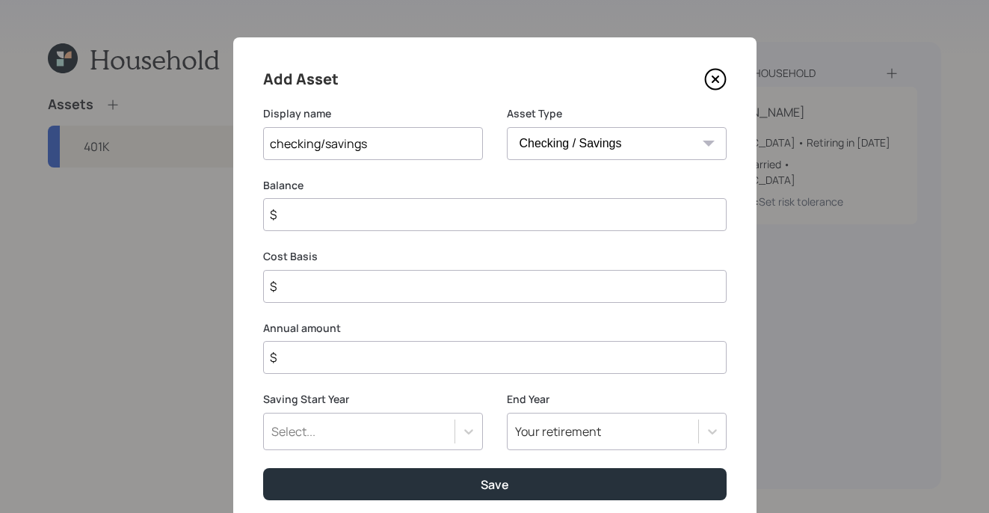
type input "$ 4"
type input "$ 40"
type input "$ 400"
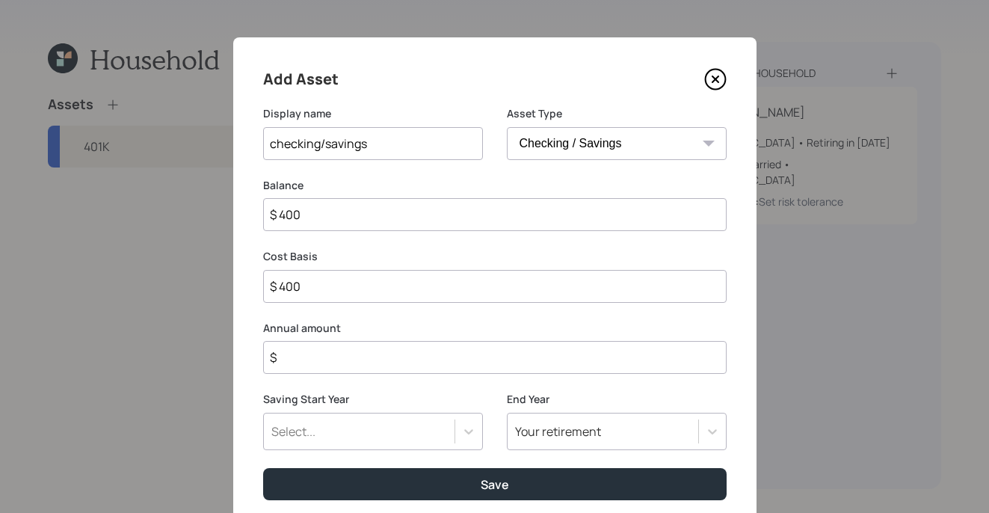
type input "$ 4,000"
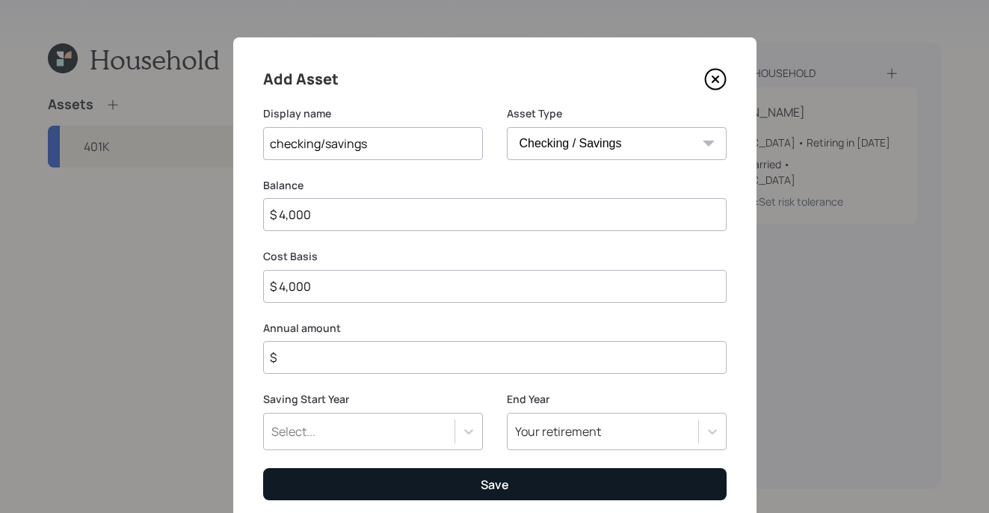
type input "$ 4,000"
click at [576, 486] on button "Save" at bounding box center [494, 484] width 463 height 32
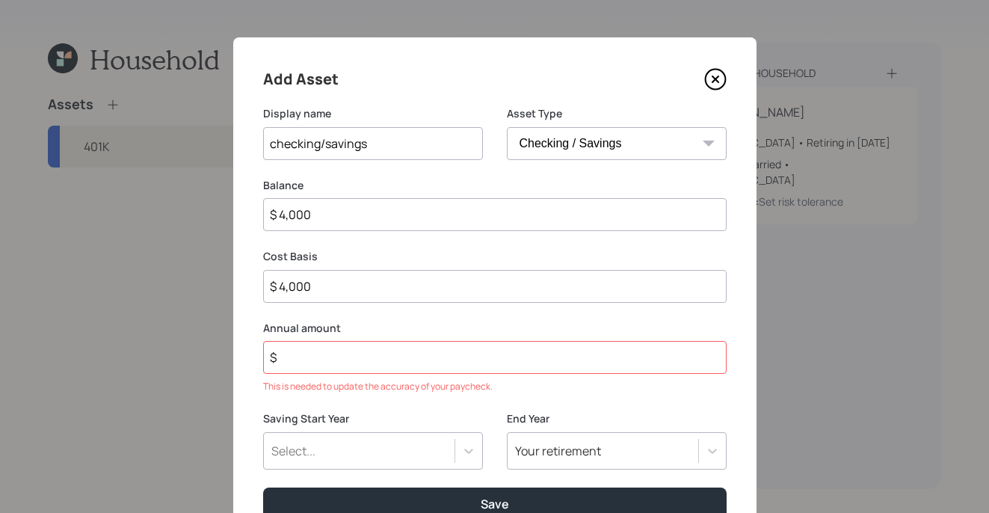
click at [436, 344] on input "$" at bounding box center [494, 357] width 463 height 33
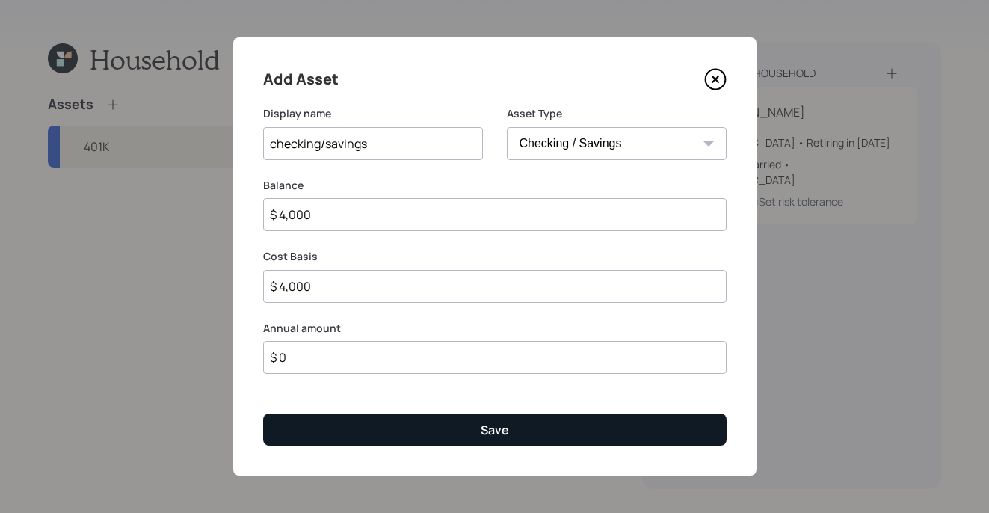
type input "$ 0"
click at [539, 427] on button "Save" at bounding box center [494, 429] width 463 height 32
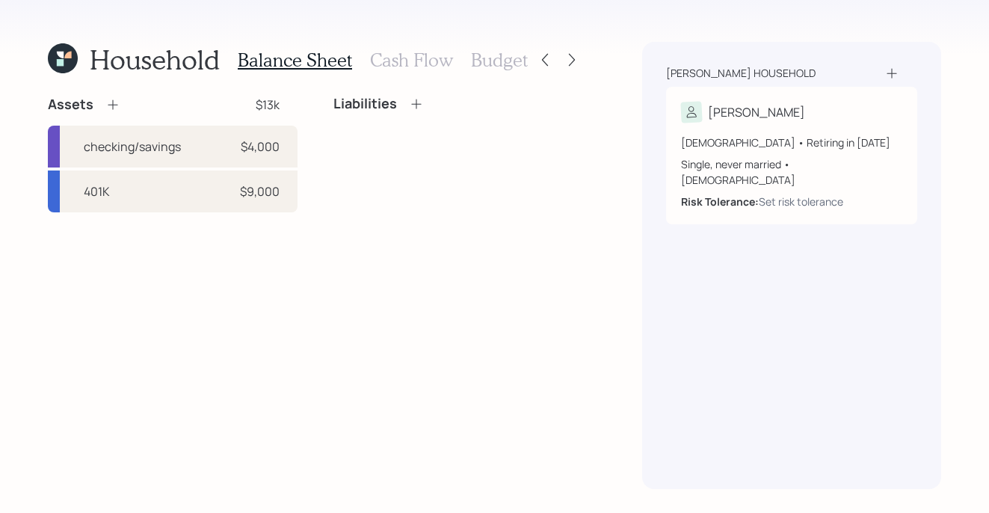
click at [110, 98] on icon at bounding box center [112, 104] width 15 height 15
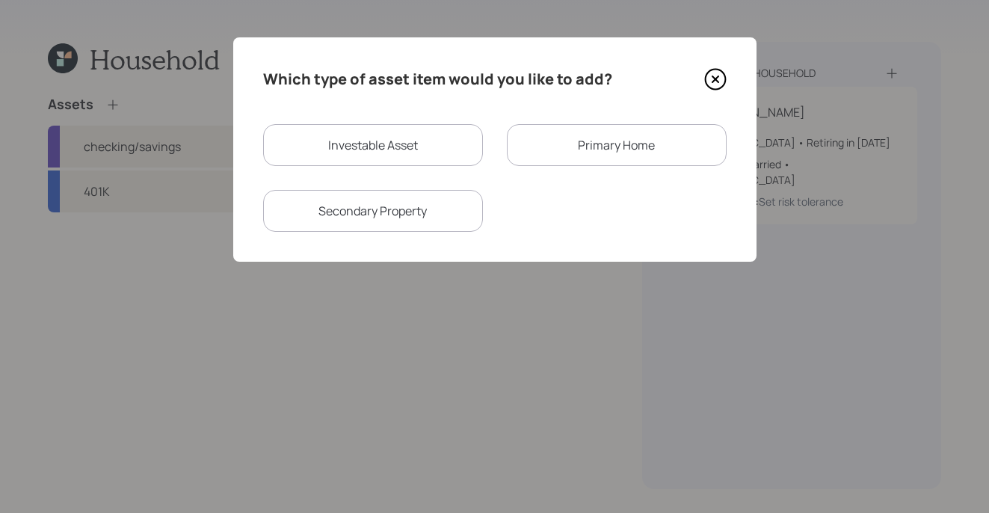
click at [371, 137] on div "Investable Asset" at bounding box center [373, 145] width 220 height 42
select select "taxable"
select select "balanced"
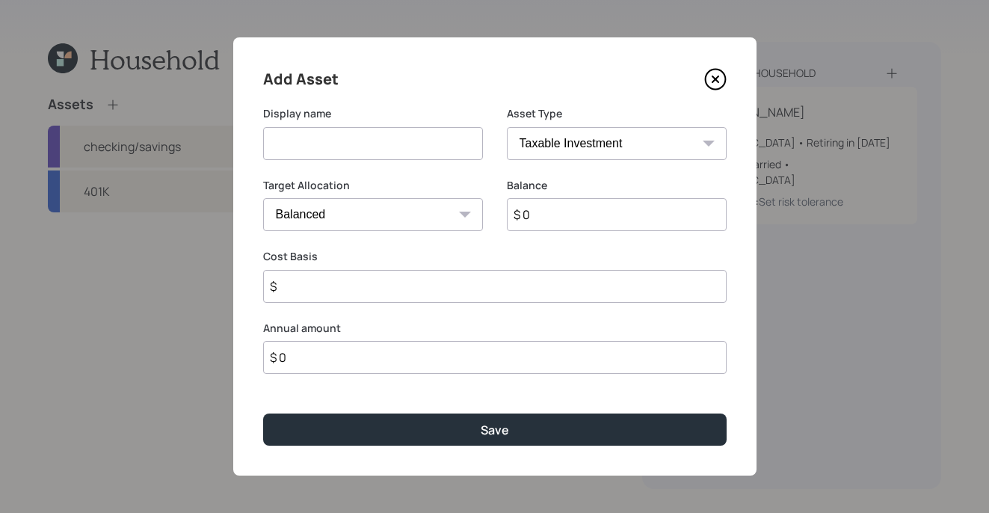
click at [371, 141] on input at bounding box center [373, 143] width 220 height 33
click at [727, 69] on div "Add Asset Display name Asset Type SEP IRA IRA Roth IRA 401(k) Roth 401(k) 403(b…" at bounding box center [494, 256] width 523 height 438
click at [717, 78] on icon at bounding box center [715, 79] width 22 height 22
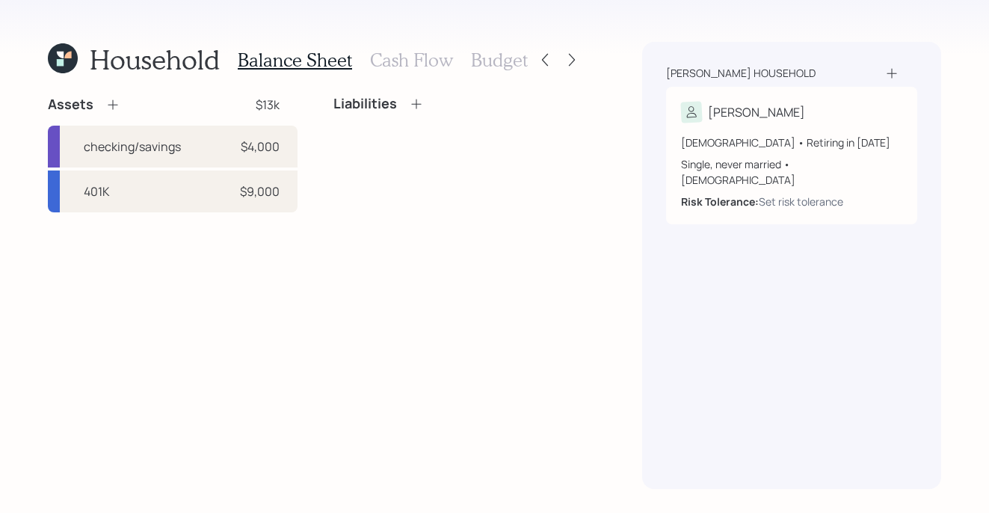
click at [96, 104] on div "Assets" at bounding box center [84, 105] width 72 height 18
click at [101, 103] on div "Assets" at bounding box center [84, 105] width 72 height 18
click at [102, 99] on div "Assets" at bounding box center [84, 105] width 72 height 18
click at [111, 99] on icon at bounding box center [112, 104] width 15 height 15
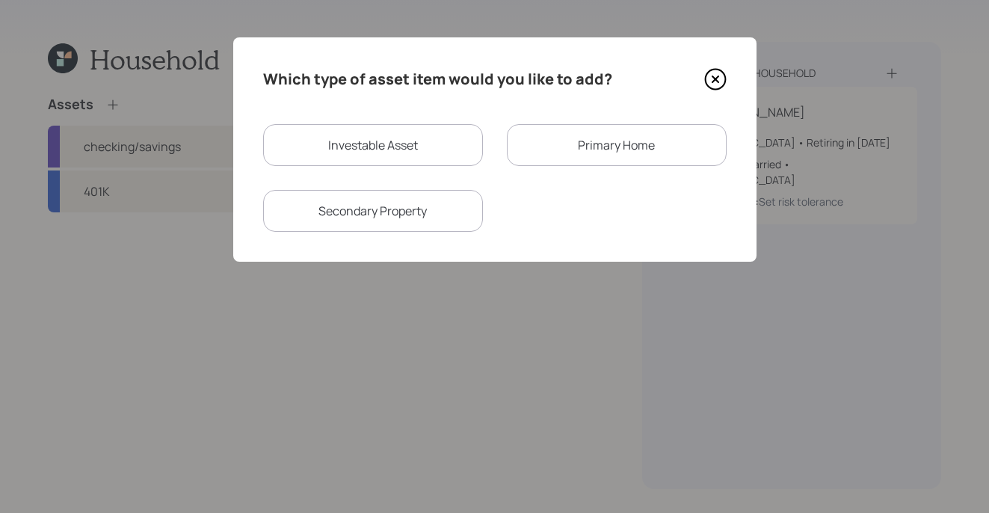
click at [587, 149] on div "Primary Home" at bounding box center [617, 145] width 220 height 42
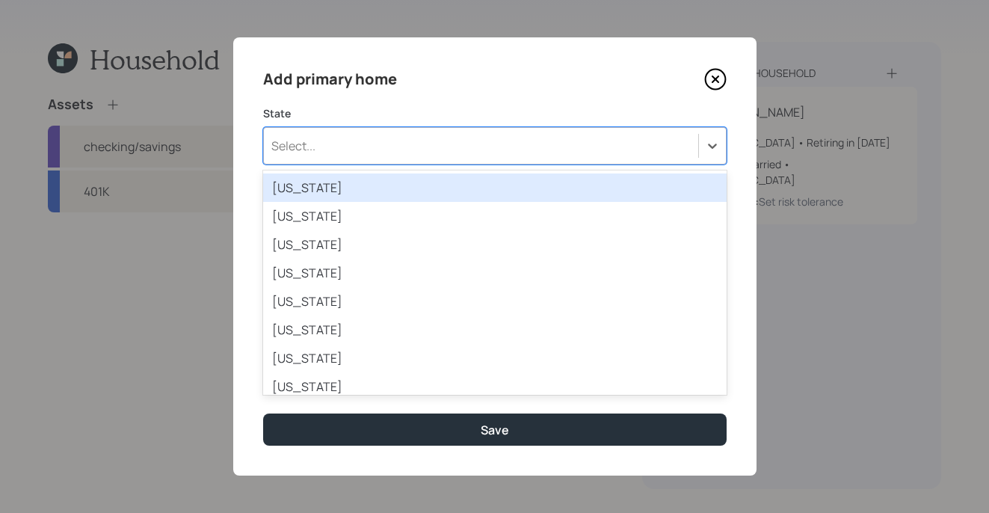
click at [404, 144] on div "Select..." at bounding box center [481, 145] width 434 height 25
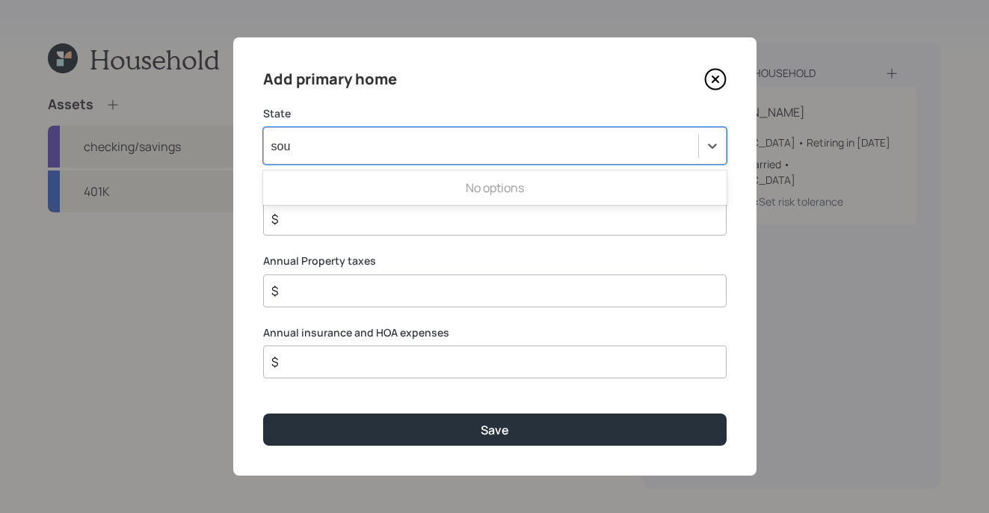
type input "sout"
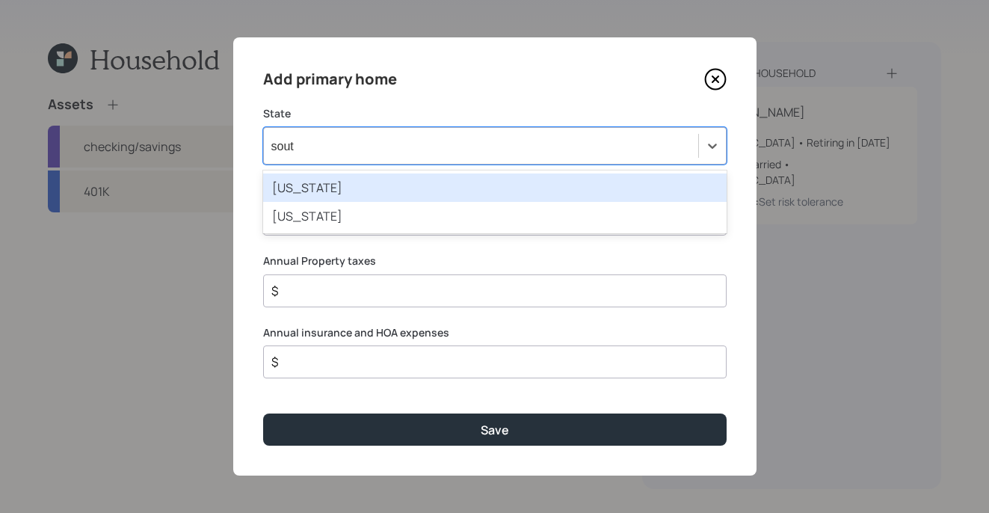
click at [384, 177] on div "South Carolina" at bounding box center [494, 187] width 463 height 28
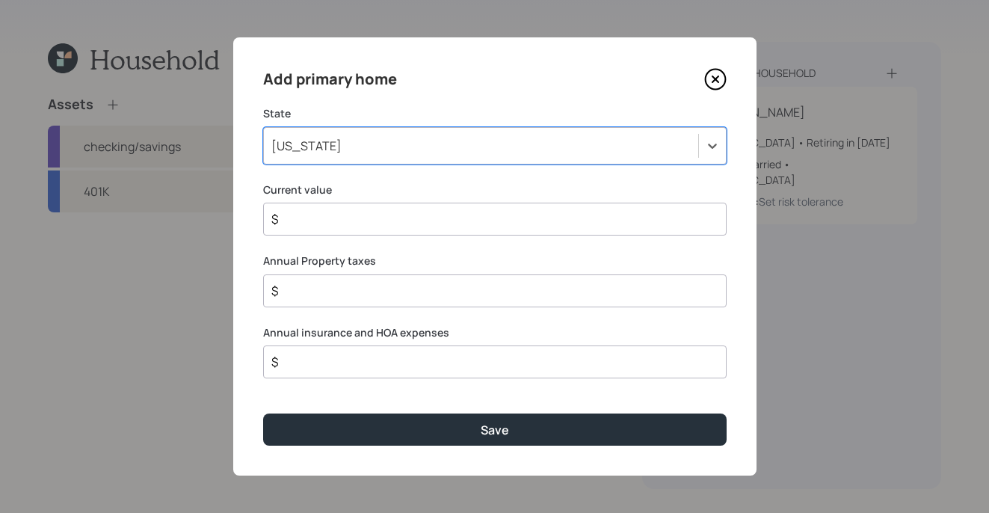
click at [368, 217] on input "$" at bounding box center [489, 219] width 438 height 18
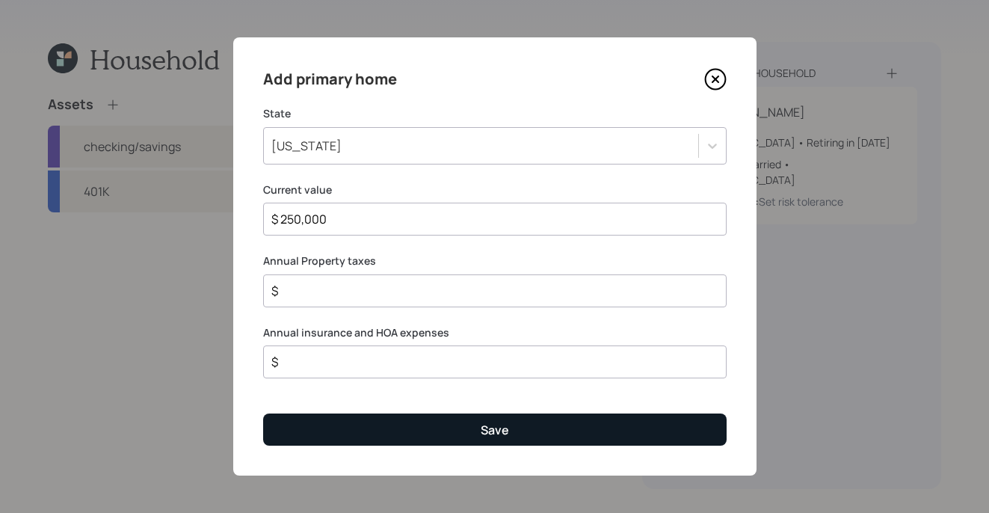
type input "$ 250,000"
click at [548, 423] on button "Save" at bounding box center [494, 429] width 463 height 32
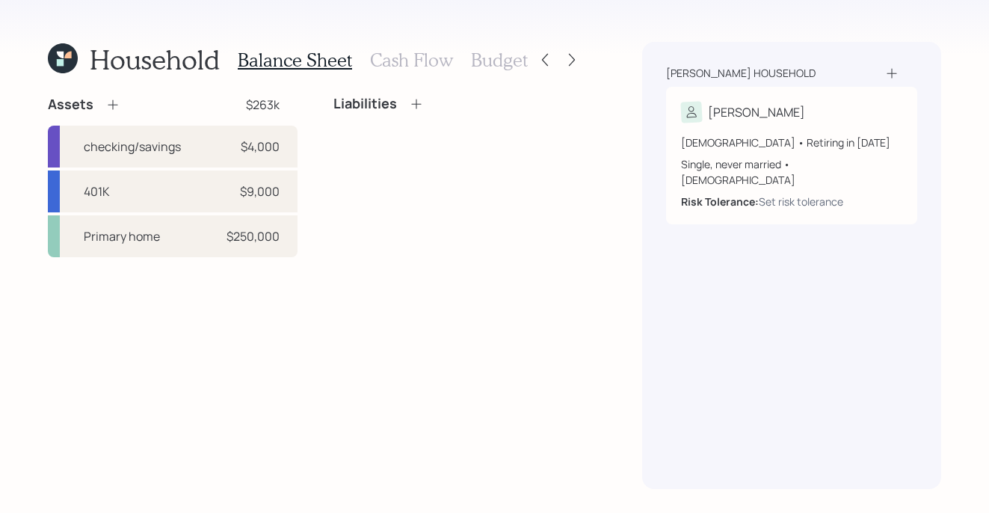
click at [410, 111] on icon at bounding box center [416, 103] width 15 height 15
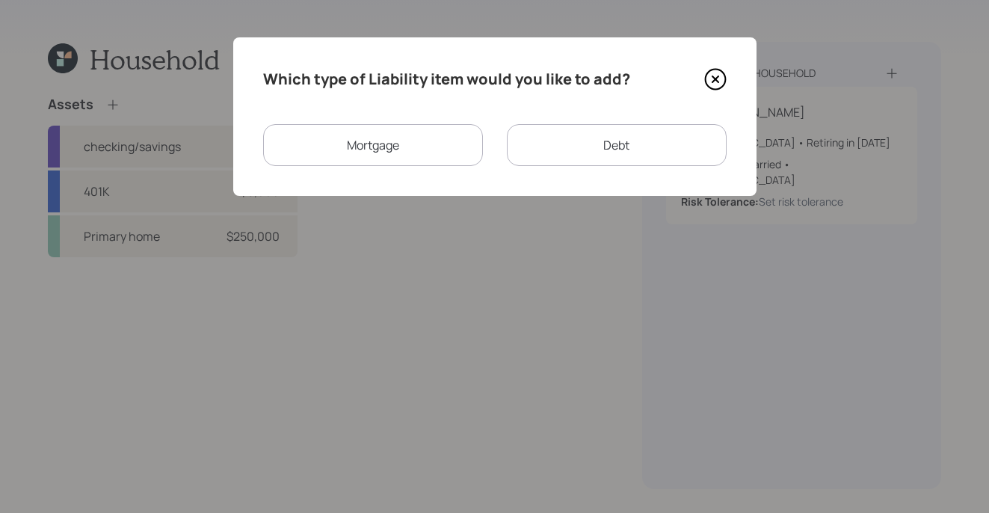
click at [412, 105] on div "Which type of Liability item would you like to add? Mortgage Debt" at bounding box center [494, 116] width 523 height 158
click at [409, 126] on div "Mortgage" at bounding box center [373, 145] width 220 height 42
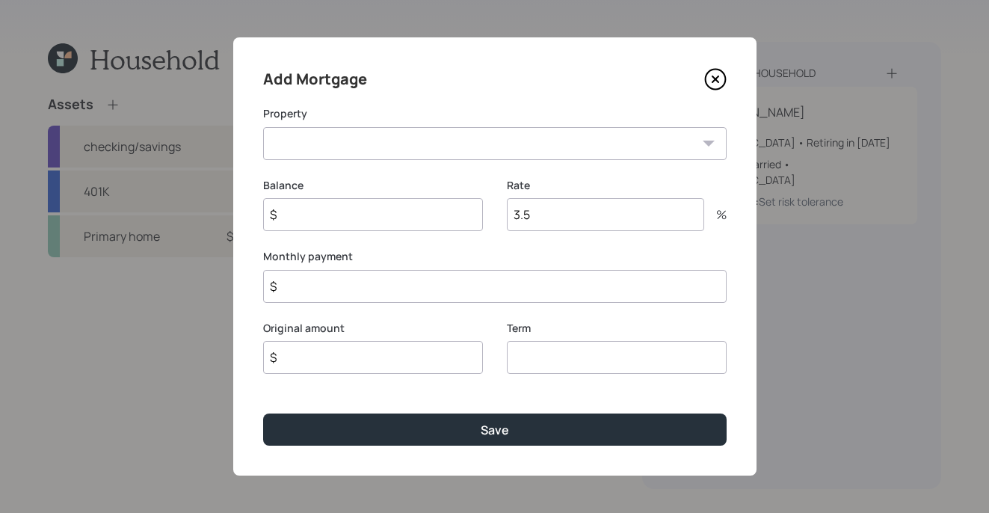
click at [403, 138] on select "SC Primary home" at bounding box center [494, 143] width 463 height 33
select select "1e2e6f31-455e-4e40-bd6c-57b5fc776c3b"
click at [263, 127] on select "SC Primary home" at bounding box center [494, 143] width 463 height 33
click at [392, 211] on input "$" at bounding box center [373, 214] width 220 height 33
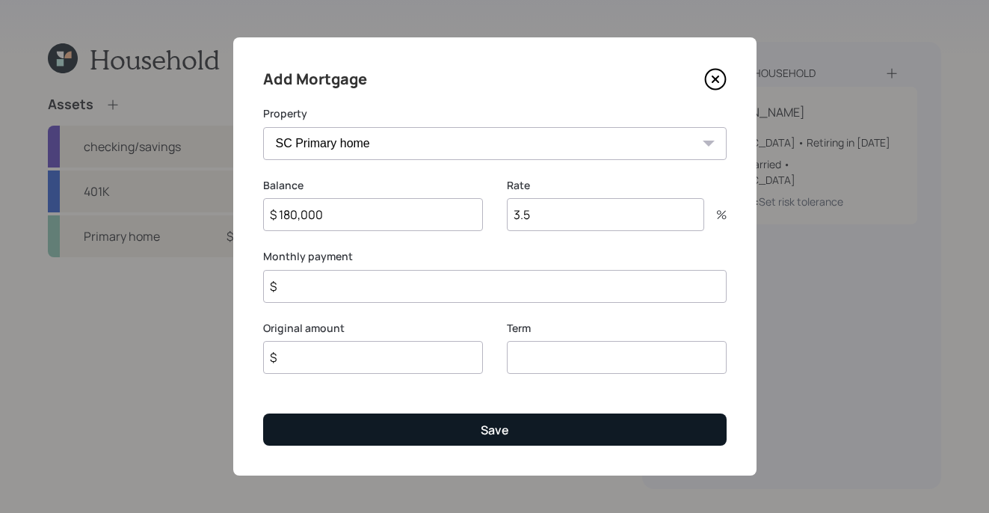
type input "$ 180,000"
click at [486, 436] on div "Save" at bounding box center [494, 429] width 28 height 16
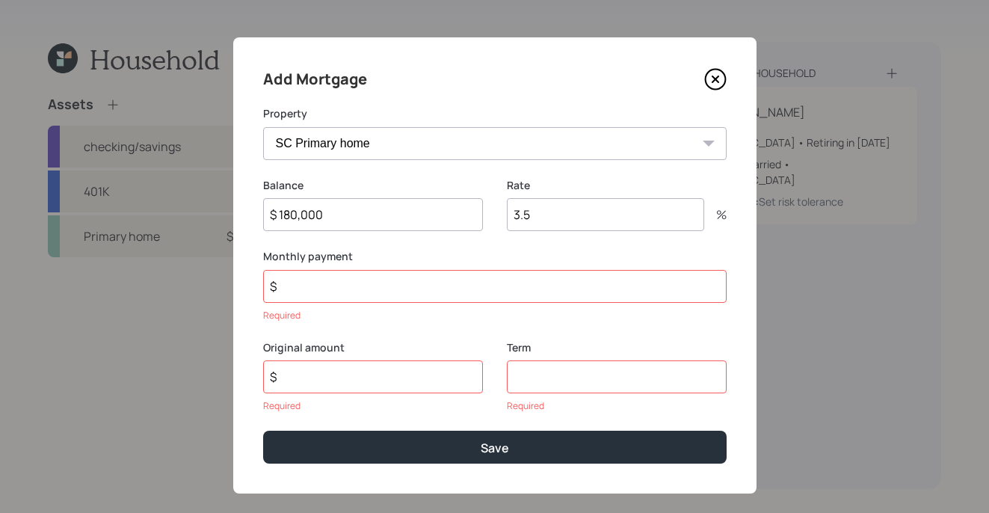
click at [399, 282] on input "$" at bounding box center [494, 286] width 463 height 33
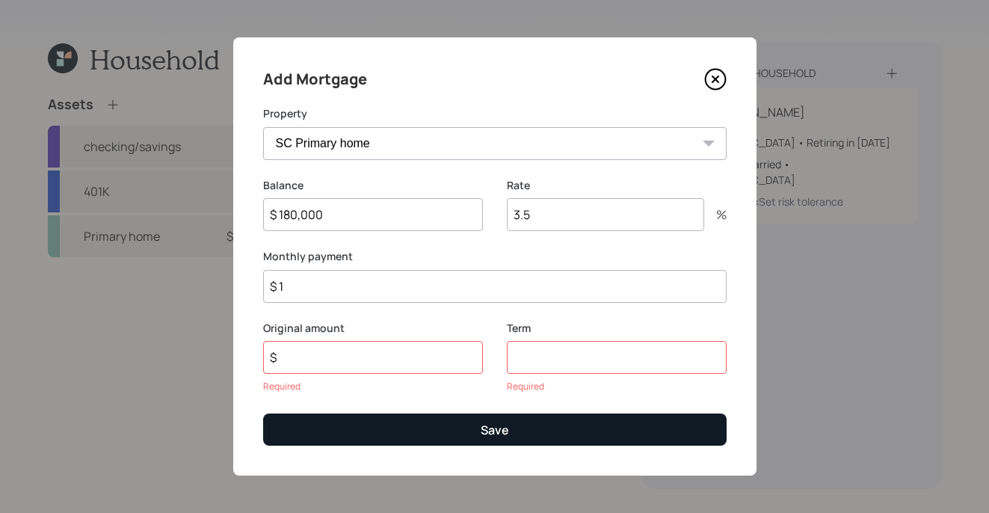
type input "$ 1"
click at [504, 439] on button "Save" at bounding box center [494, 429] width 463 height 32
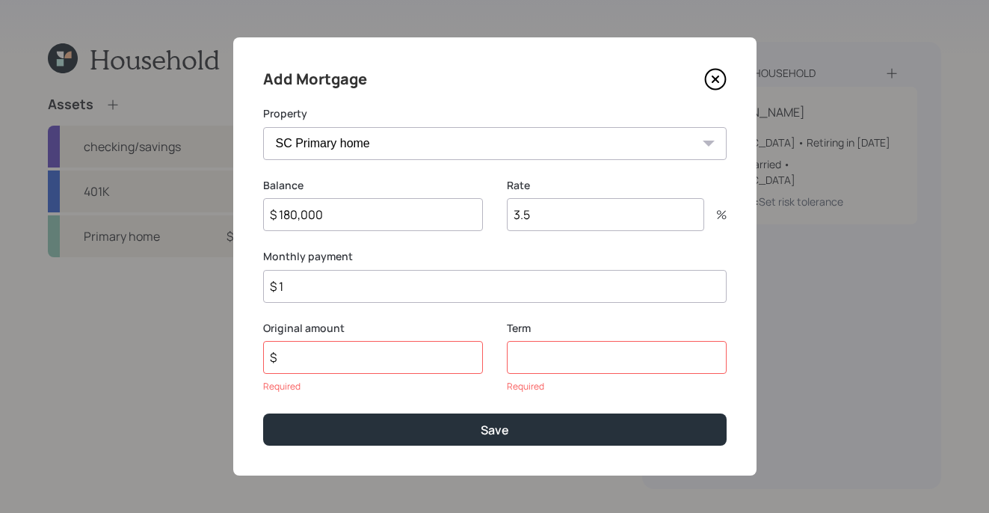
click at [546, 348] on input "number" at bounding box center [617, 357] width 220 height 33
type input "30"
click at [401, 363] on input "$" at bounding box center [373, 357] width 220 height 33
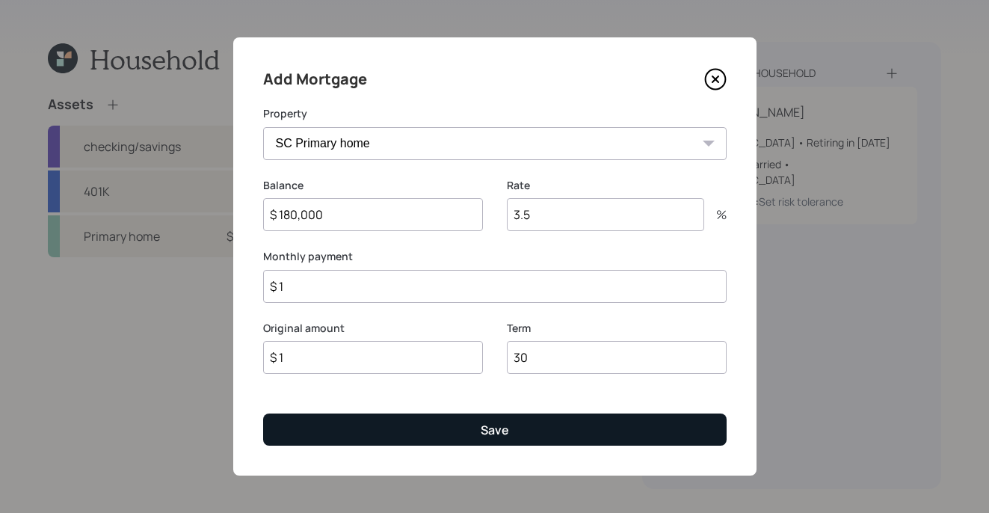
type input "$ 1"
click at [424, 424] on button "Save" at bounding box center [494, 429] width 463 height 32
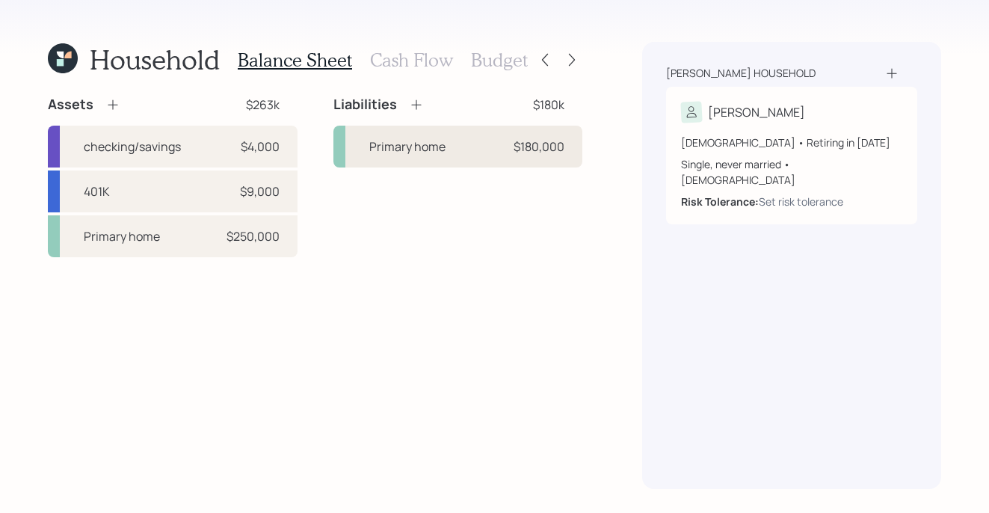
click at [431, 146] on div "Primary home" at bounding box center [407, 146] width 76 height 18
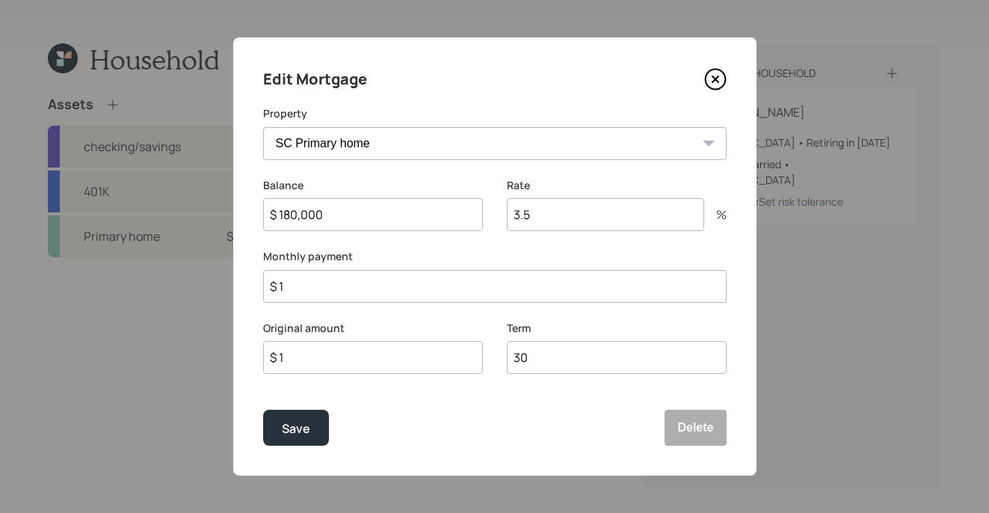
click at [312, 368] on input "$ 1" at bounding box center [373, 357] width 220 height 33
type input "$ 180,000"
drag, startPoint x: 294, startPoint y: 425, endPoint x: 284, endPoint y: 426, distance: 9.7
click at [294, 425] on div "Save" at bounding box center [296, 428] width 28 height 20
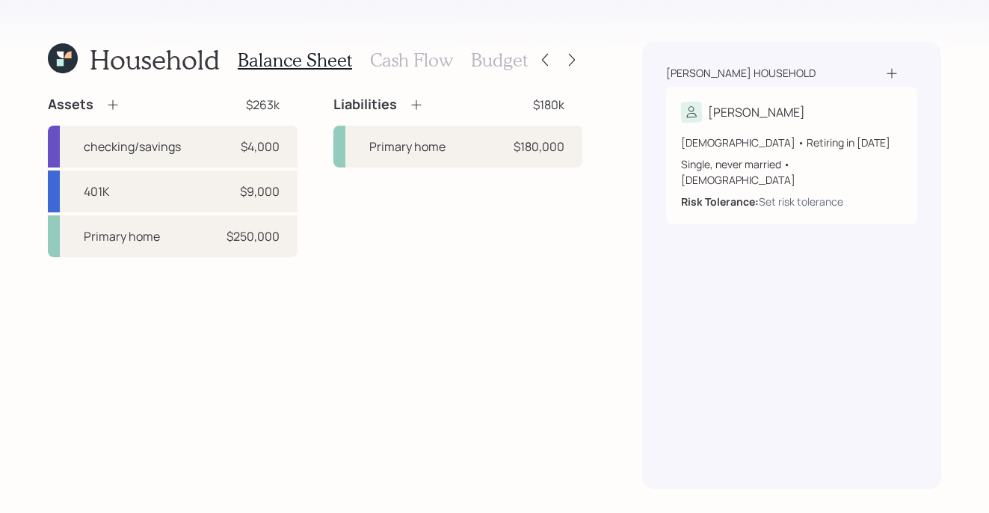
click at [409, 100] on icon at bounding box center [416, 104] width 15 height 15
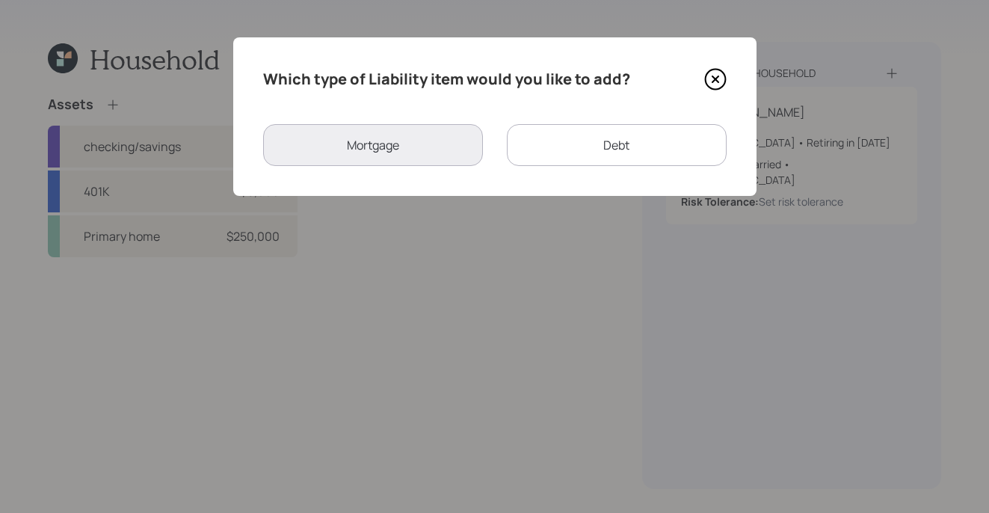
click at [576, 149] on div "Debt" at bounding box center [617, 145] width 220 height 42
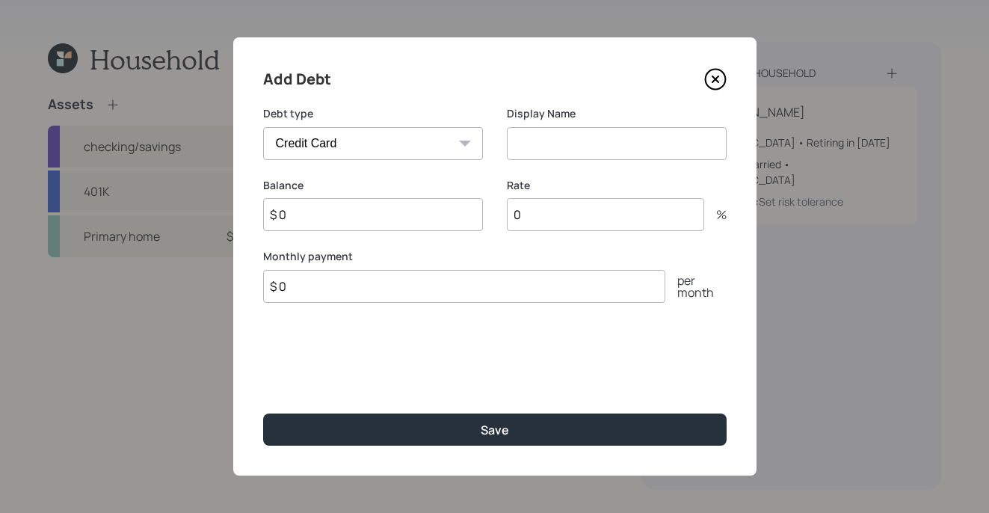
click at [442, 151] on select "Car Credit Card Medical Student Other" at bounding box center [373, 143] width 220 height 33
select select "car"
click at [263, 127] on select "Car Credit Card Medical Student Other" at bounding box center [373, 143] width 220 height 33
click at [558, 136] on input at bounding box center [617, 143] width 220 height 33
type input "Car Loan"
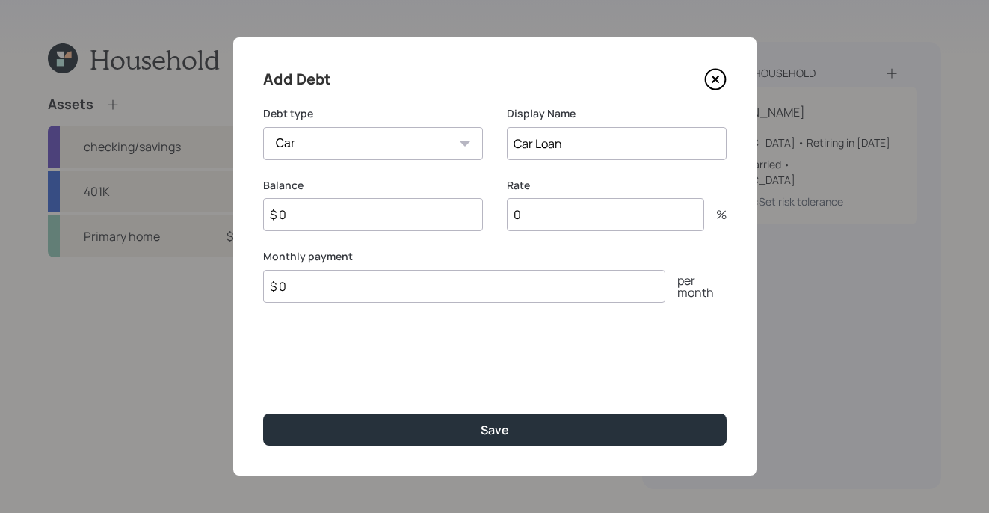
click at [433, 223] on input "$ 0" at bounding box center [373, 214] width 220 height 33
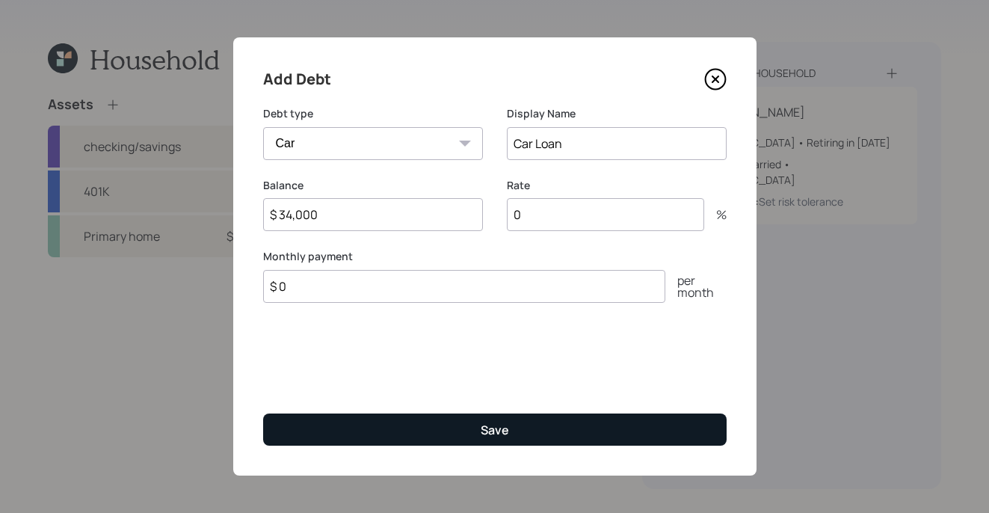
type input "$ 34,000"
click at [548, 420] on button "Save" at bounding box center [494, 429] width 463 height 32
